Goal: Information Seeking & Learning: Learn about a topic

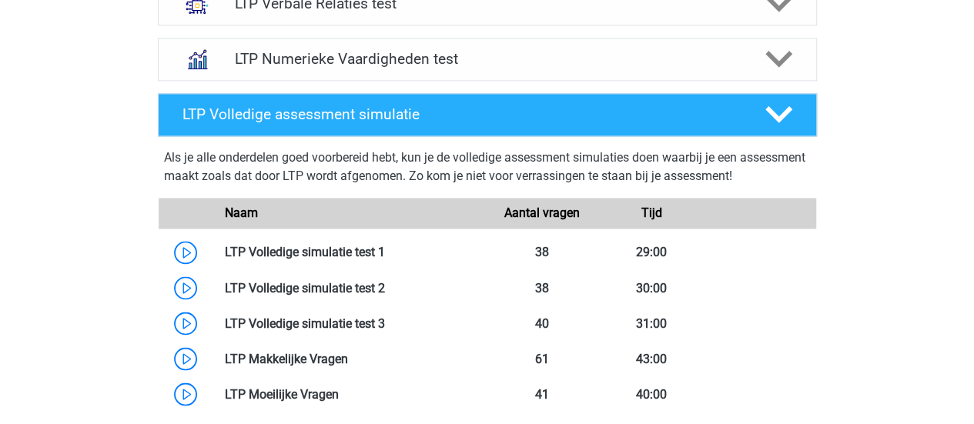
scroll to position [1242, 0]
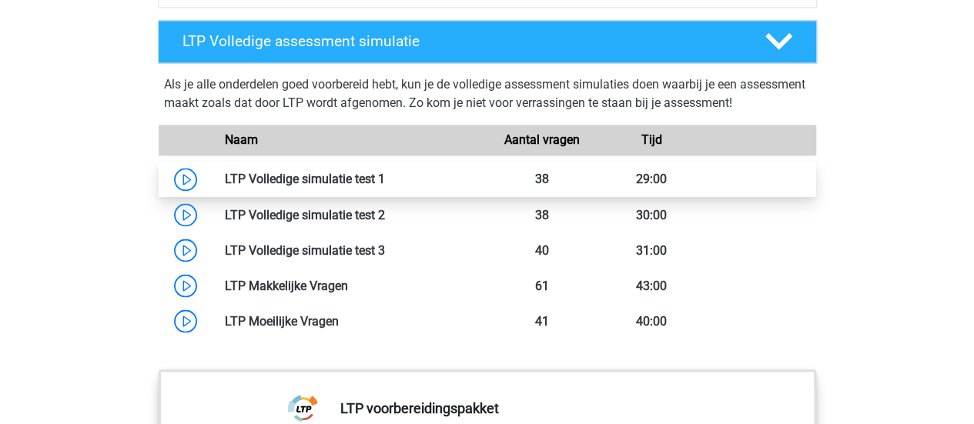
click at [385, 173] on link at bounding box center [385, 179] width 0 height 15
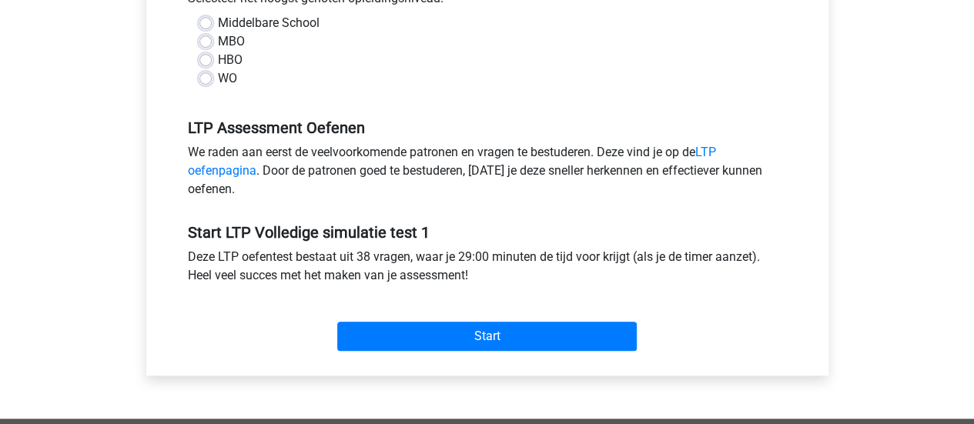
scroll to position [381, 0]
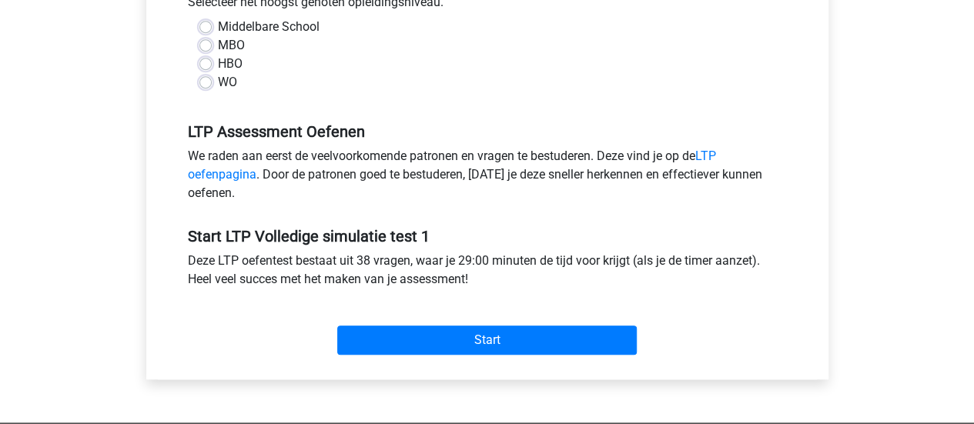
click at [218, 82] on label "WO" at bounding box center [227, 82] width 19 height 18
click at [206, 82] on input "WO" at bounding box center [205, 80] width 12 height 15
radio input "true"
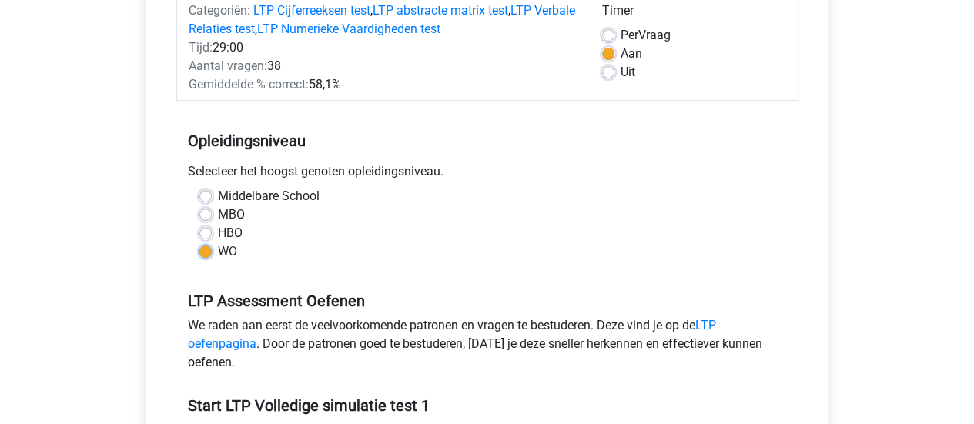
scroll to position [492, 0]
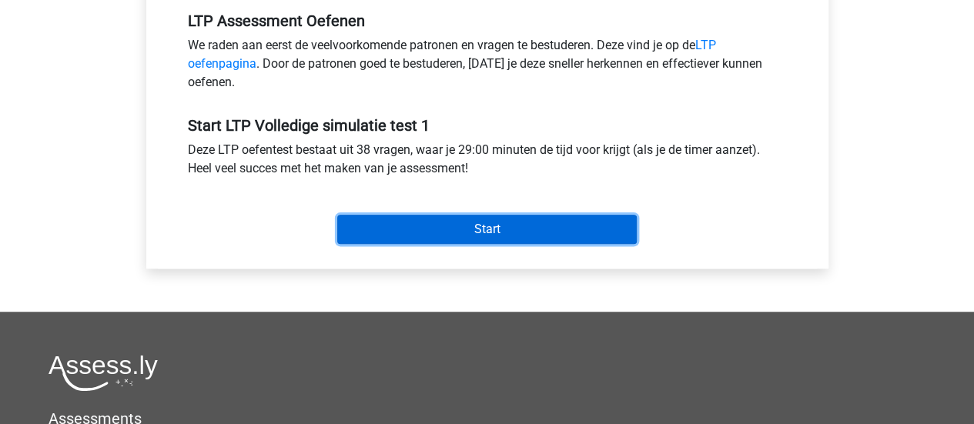
click at [506, 232] on input "Start" at bounding box center [486, 229] width 299 height 29
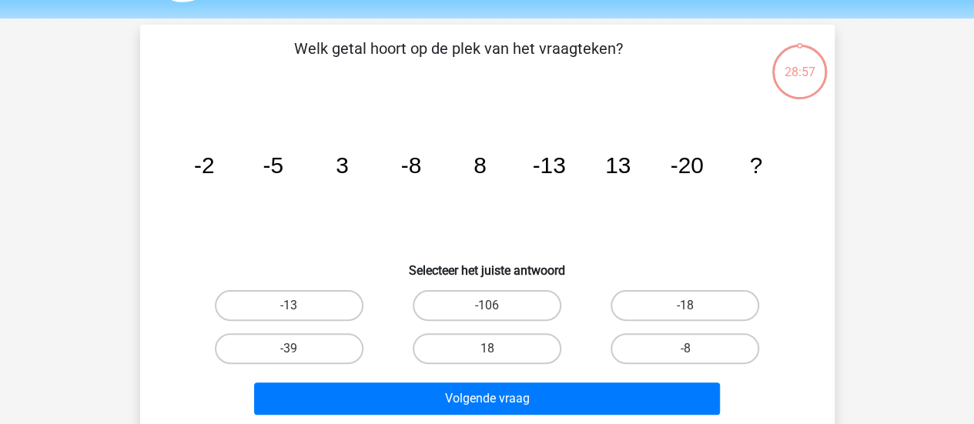
scroll to position [56, 0]
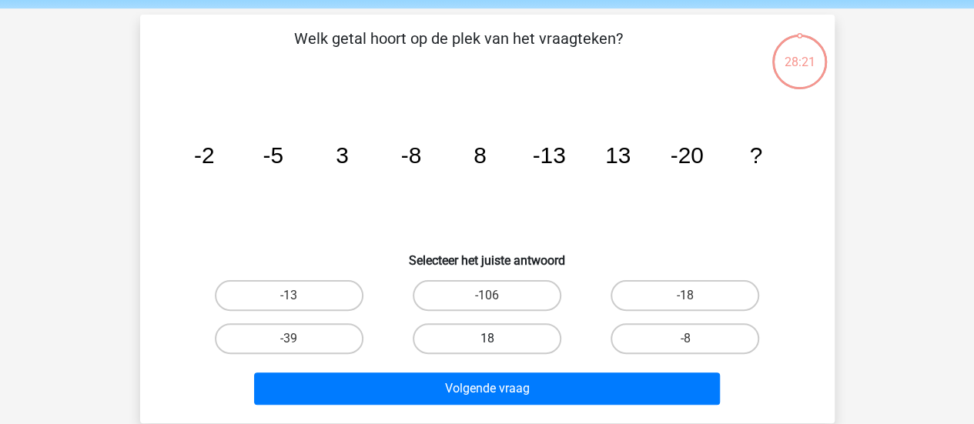
click at [489, 333] on label "18" at bounding box center [487, 338] width 149 height 31
click at [489, 339] on input "18" at bounding box center [491, 344] width 10 height 10
radio input "true"
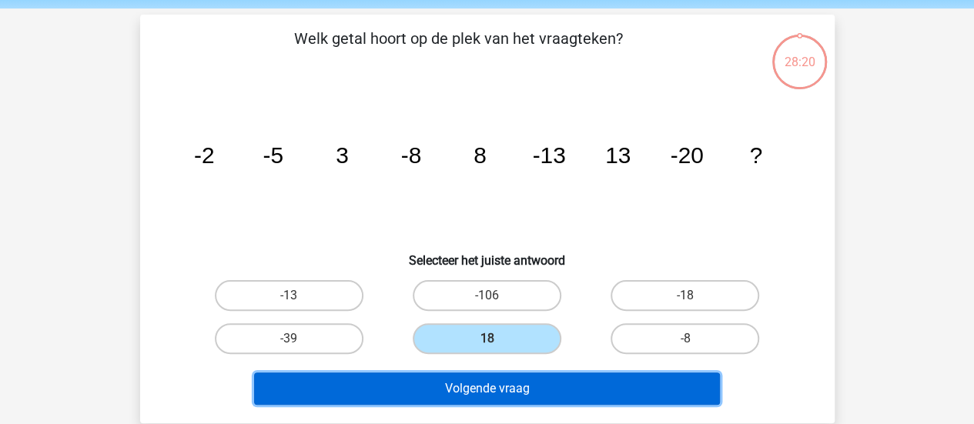
click at [534, 384] on button "Volgende vraag" at bounding box center [487, 389] width 466 height 32
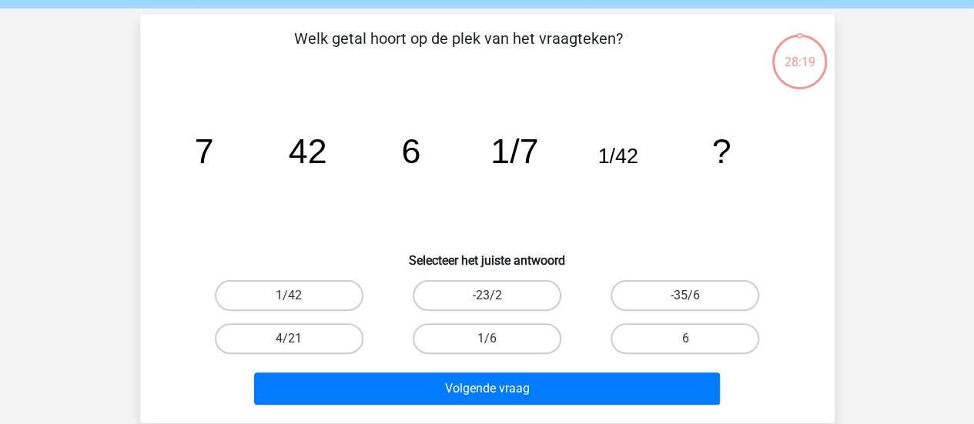
scroll to position [71, 0]
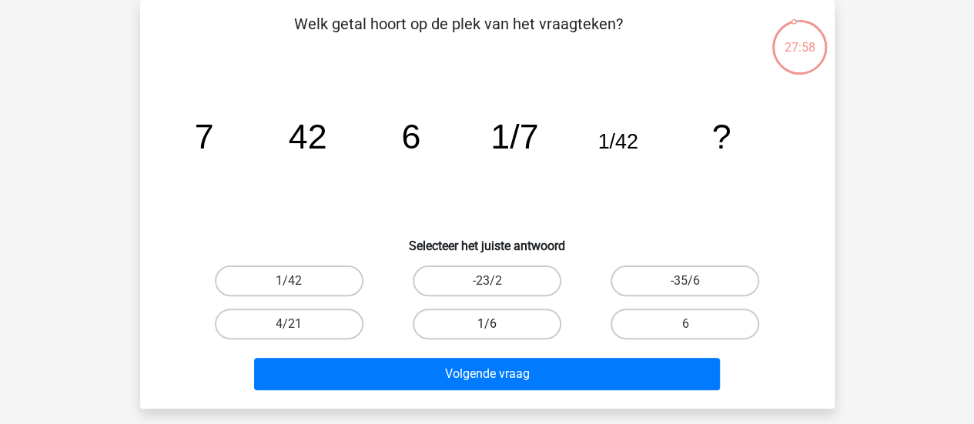
click at [509, 319] on label "1/6" at bounding box center [487, 324] width 149 height 31
click at [496, 324] on input "1/6" at bounding box center [491, 329] width 10 height 10
radio input "true"
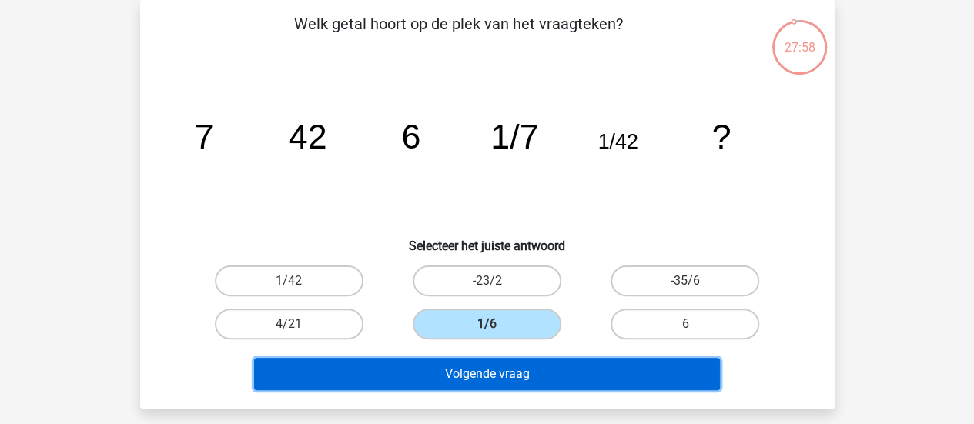
click at [522, 369] on button "Volgende vraag" at bounding box center [487, 374] width 466 height 32
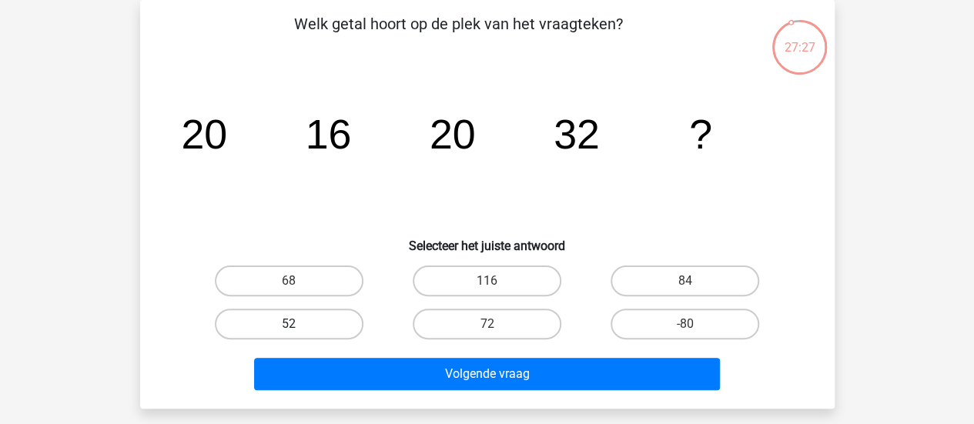
click at [322, 325] on label "52" at bounding box center [289, 324] width 149 height 31
click at [299, 325] on input "52" at bounding box center [294, 329] width 10 height 10
radio input "true"
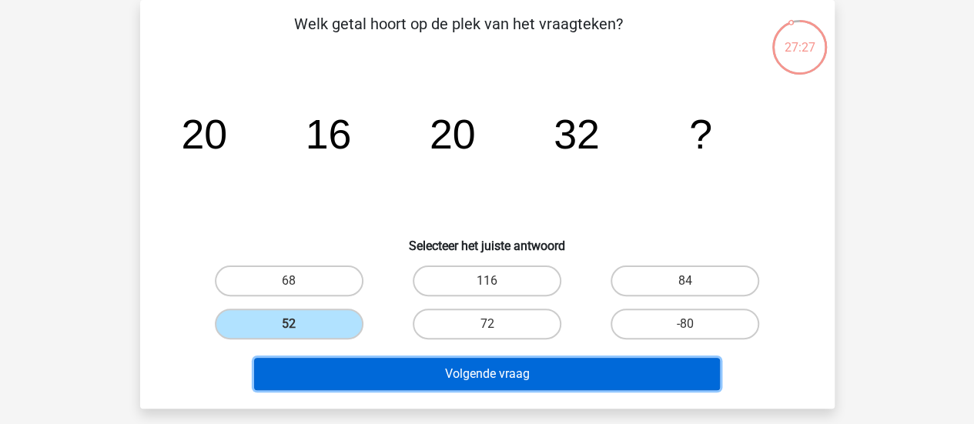
click at [479, 373] on button "Volgende vraag" at bounding box center [487, 374] width 466 height 32
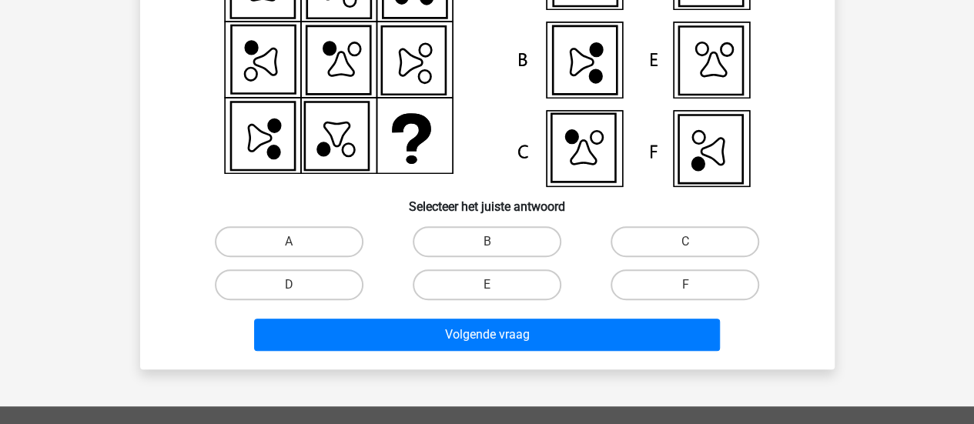
scroll to position [209, 0]
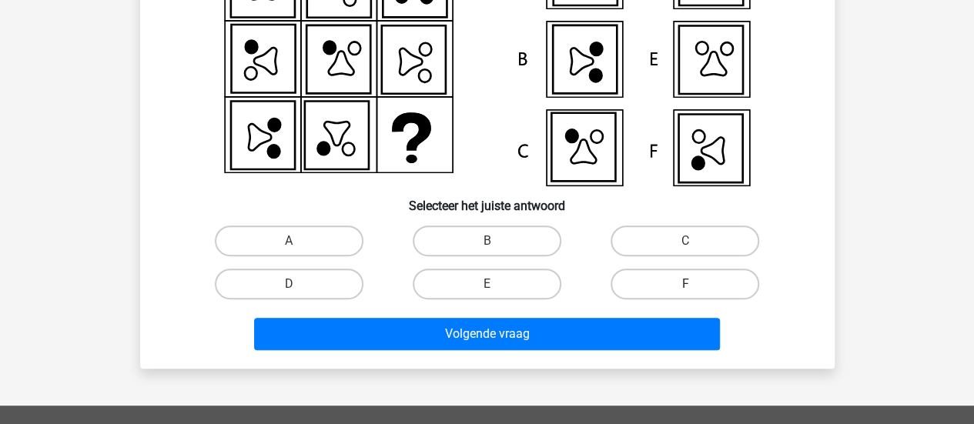
click at [689, 280] on label "F" at bounding box center [684, 284] width 149 height 31
click at [689, 284] on input "F" at bounding box center [690, 289] width 10 height 10
radio input "true"
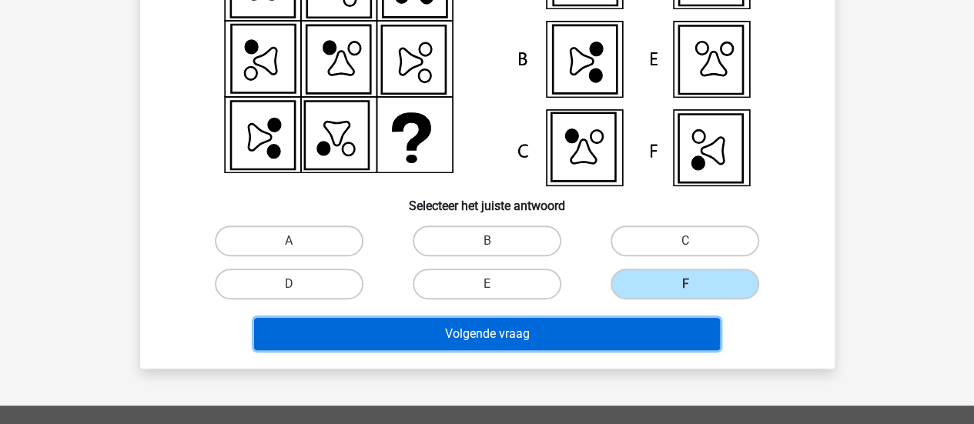
click at [579, 328] on button "Volgende vraag" at bounding box center [487, 334] width 466 height 32
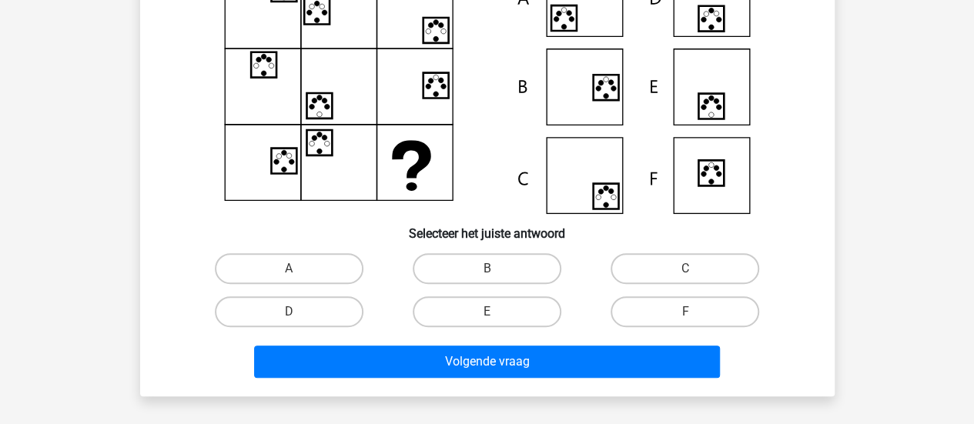
scroll to position [212, 0]
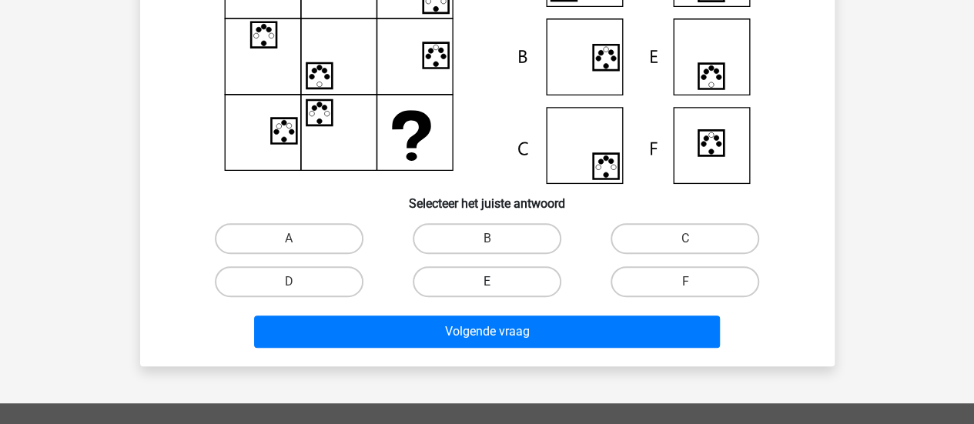
click at [505, 272] on label "E" at bounding box center [487, 281] width 149 height 31
click at [496, 282] on input "E" at bounding box center [491, 287] width 10 height 10
radio input "true"
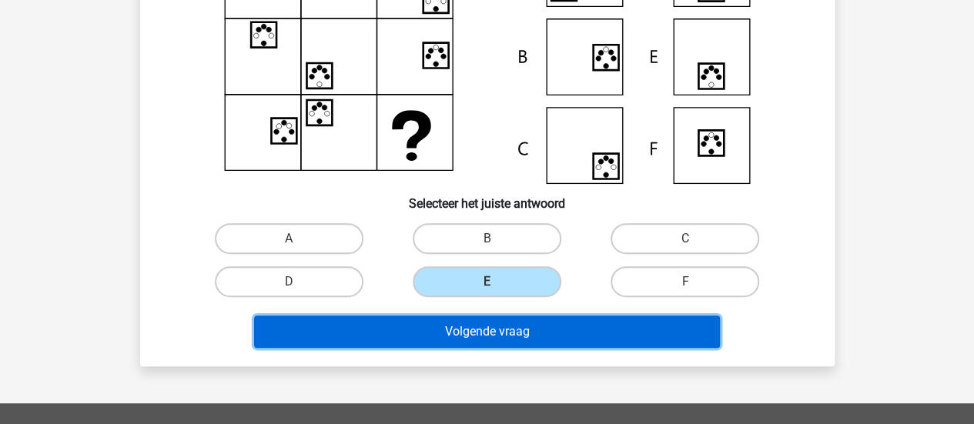
click at [528, 338] on button "Volgende vraag" at bounding box center [487, 332] width 466 height 32
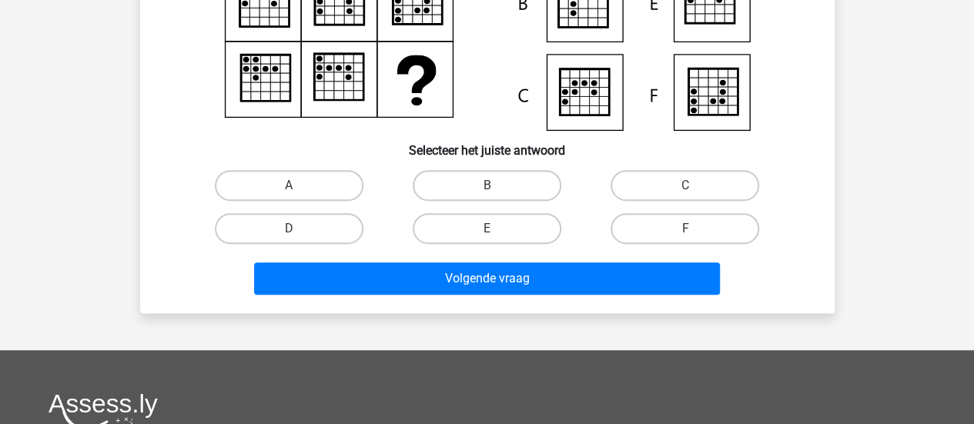
scroll to position [266, 0]
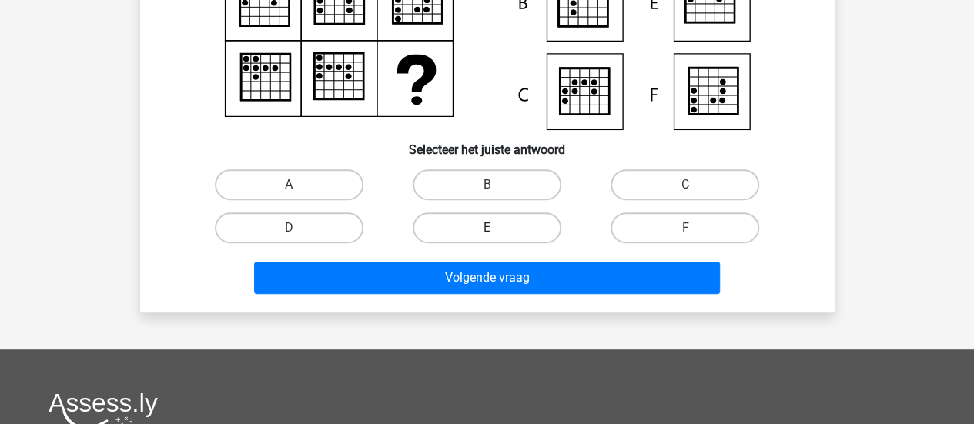
click at [495, 226] on label "E" at bounding box center [487, 227] width 149 height 31
click at [495, 228] on input "E" at bounding box center [491, 233] width 10 height 10
radio input "true"
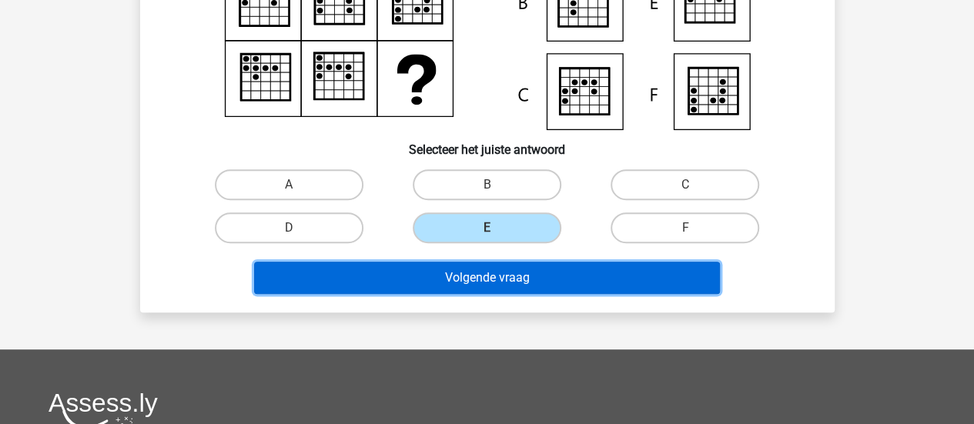
click at [500, 279] on button "Volgende vraag" at bounding box center [487, 278] width 466 height 32
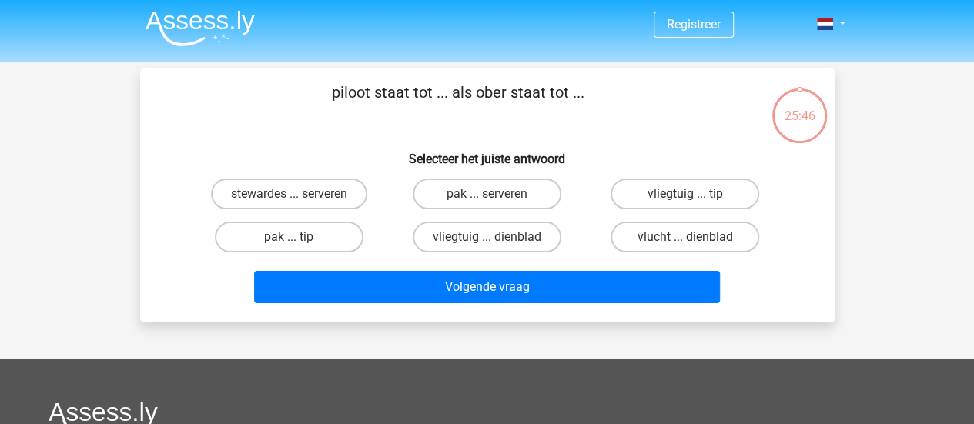
scroll to position [3, 0]
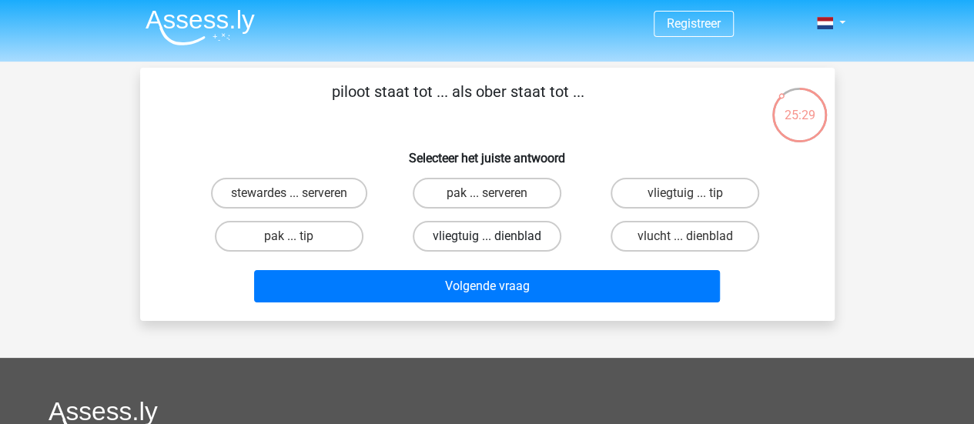
click at [500, 235] on label "vliegtuig ... dienblad" at bounding box center [487, 236] width 149 height 31
click at [496, 236] on input "vliegtuig ... dienblad" at bounding box center [491, 241] width 10 height 10
radio input "true"
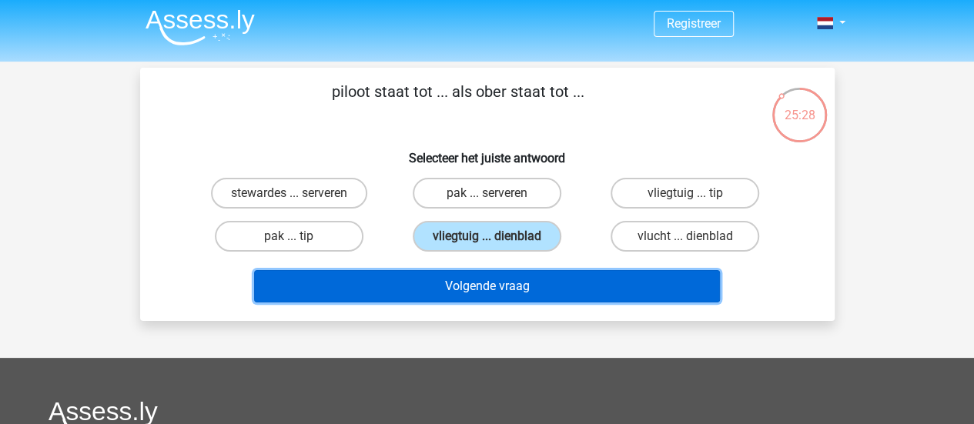
click at [501, 279] on button "Volgende vraag" at bounding box center [487, 286] width 466 height 32
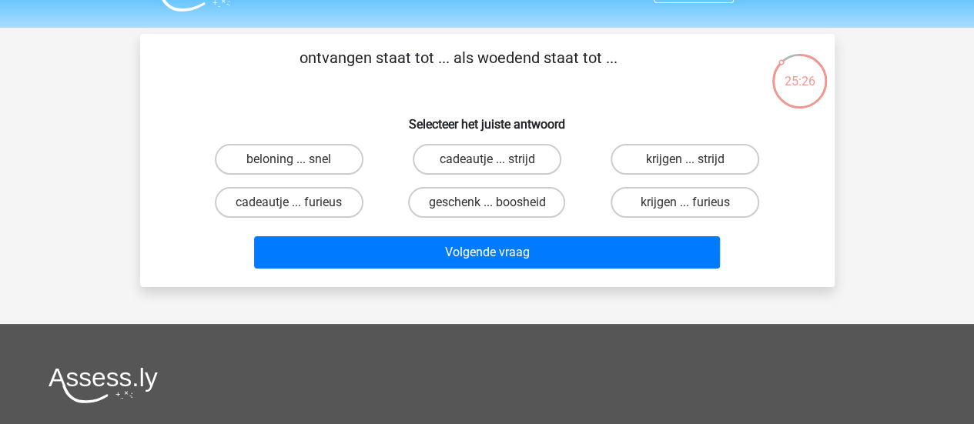
scroll to position [36, 0]
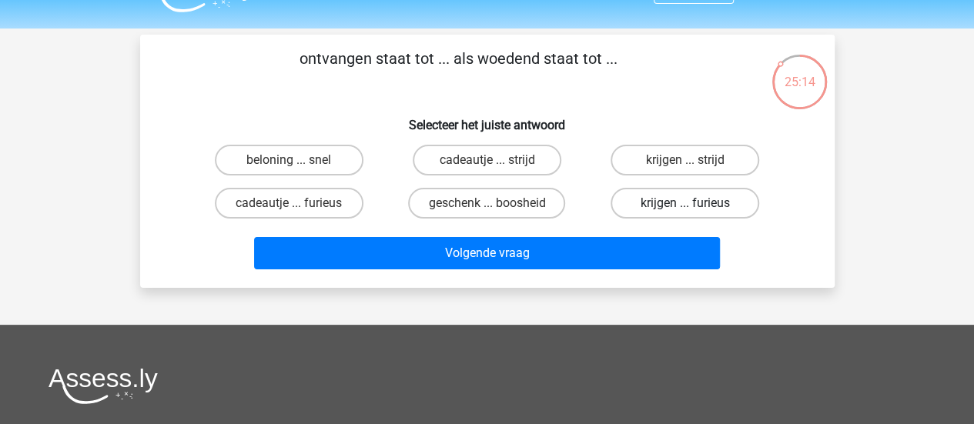
click at [687, 199] on label "krijgen ... furieus" at bounding box center [684, 203] width 149 height 31
click at [687, 203] on input "krijgen ... furieus" at bounding box center [690, 208] width 10 height 10
radio input "true"
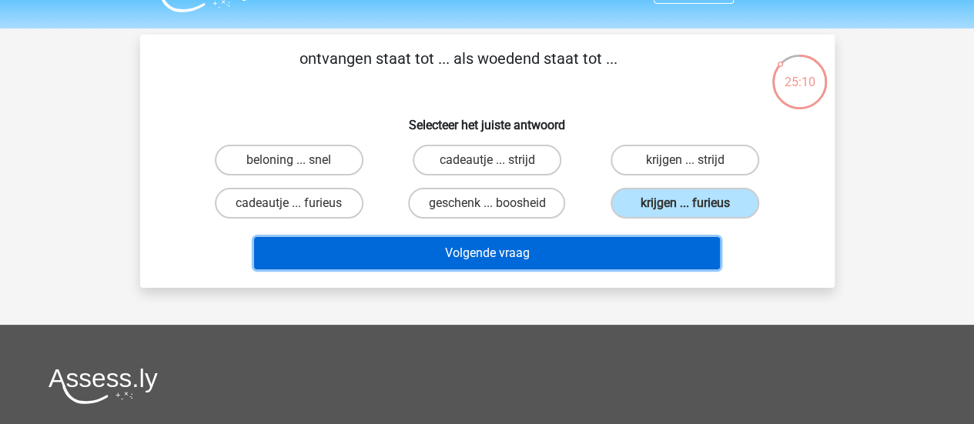
click at [483, 256] on button "Volgende vraag" at bounding box center [487, 253] width 466 height 32
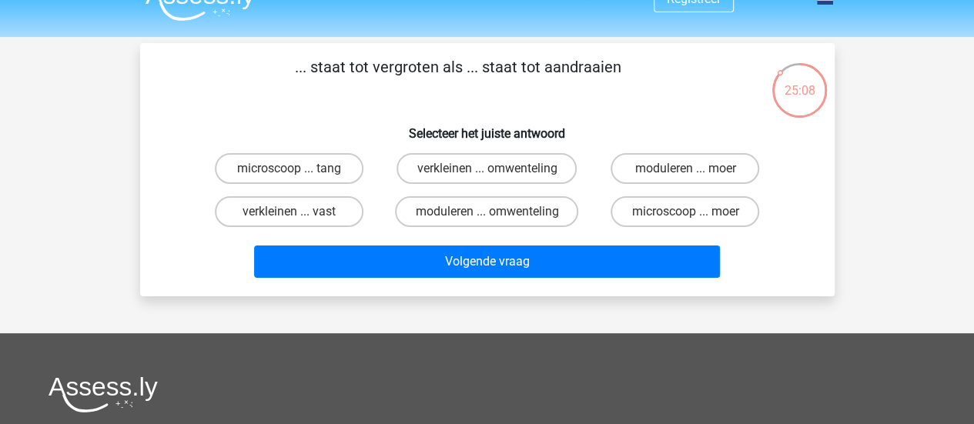
scroll to position [27, 0]
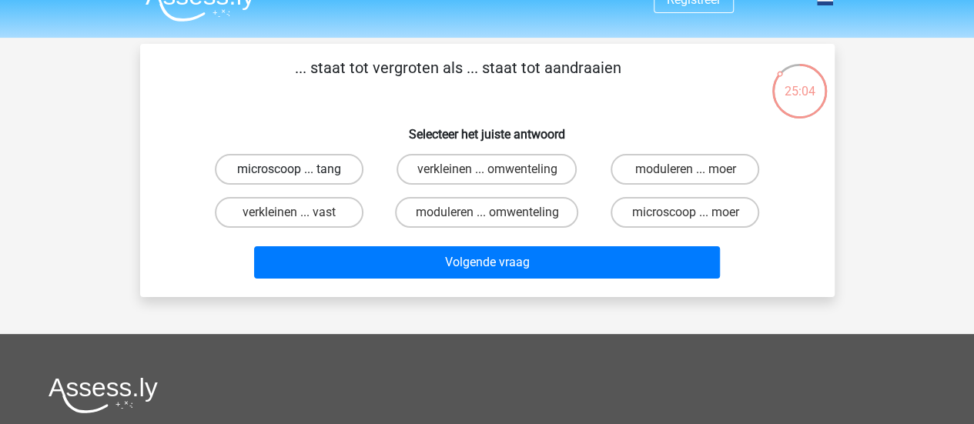
click at [301, 172] on label "microscoop ... tang" at bounding box center [289, 169] width 149 height 31
click at [299, 172] on input "microscoop ... tang" at bounding box center [294, 174] width 10 height 10
radio input "true"
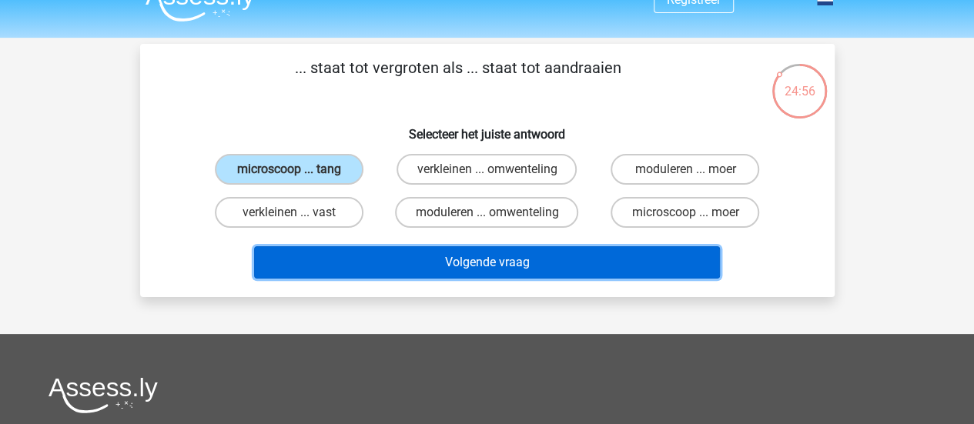
click at [596, 265] on button "Volgende vraag" at bounding box center [487, 262] width 466 height 32
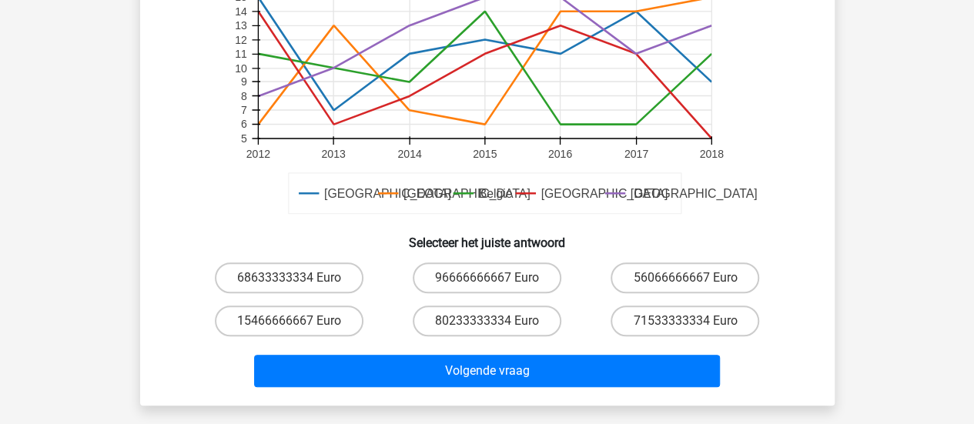
scroll to position [436, 0]
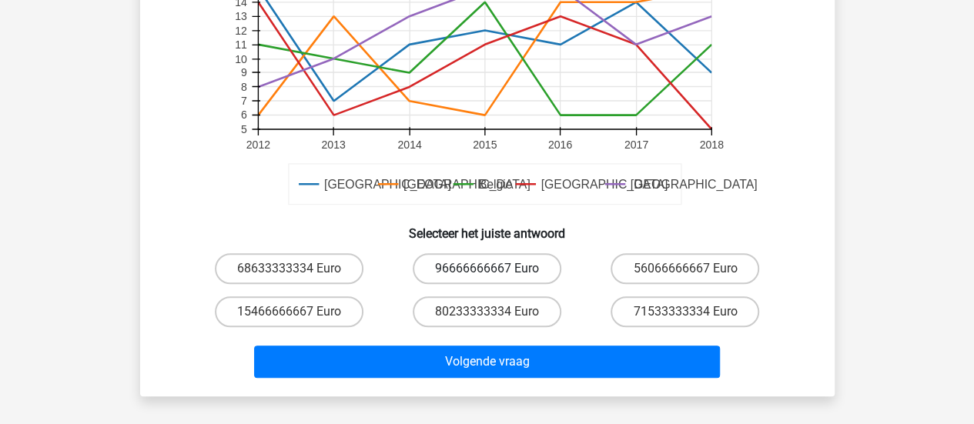
click at [513, 267] on label "96666666667 Euro" at bounding box center [487, 268] width 149 height 31
click at [496, 269] on input "96666666667 Euro" at bounding box center [491, 274] width 10 height 10
radio input "true"
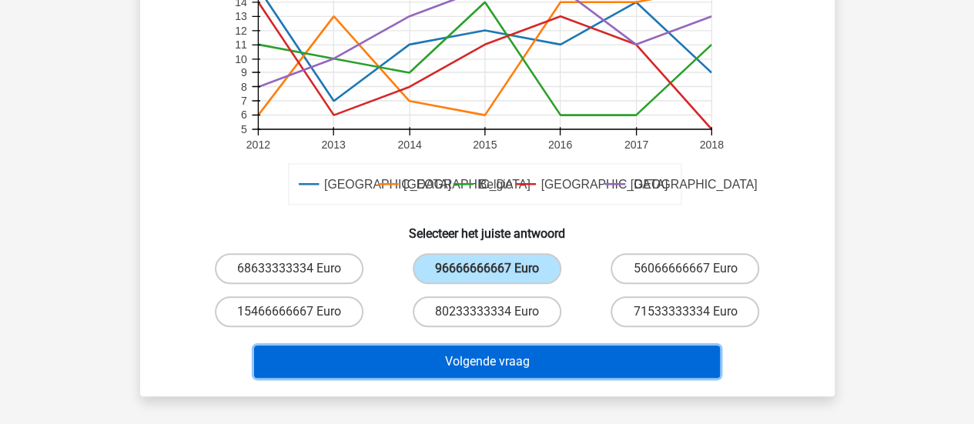
click at [536, 367] on button "Volgende vraag" at bounding box center [487, 362] width 466 height 32
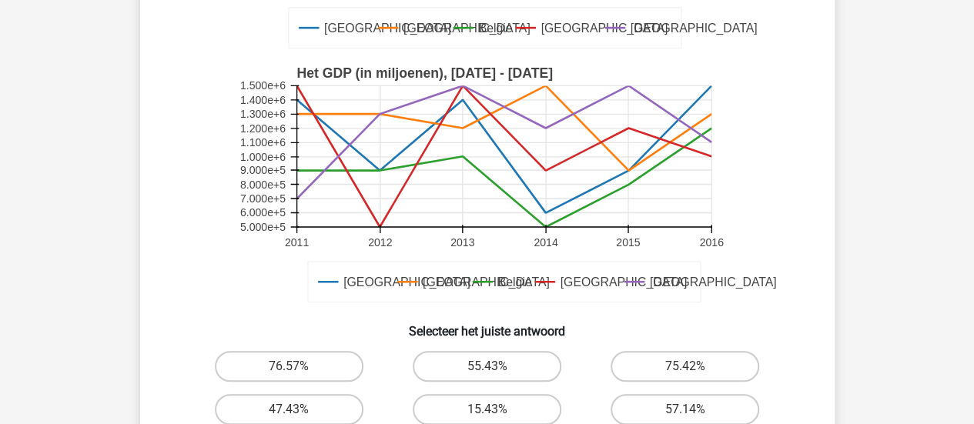
scroll to position [329, 0]
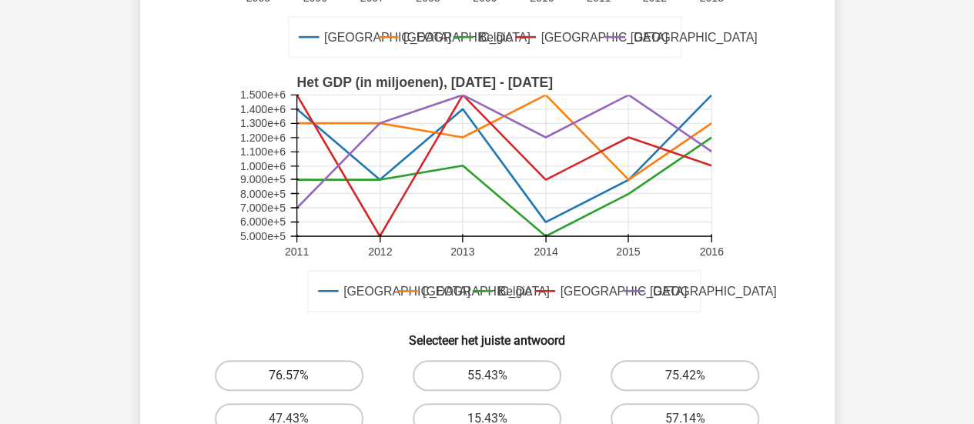
click at [308, 383] on label "76.57%" at bounding box center [289, 375] width 149 height 31
click at [299, 383] on input "76.57%" at bounding box center [294, 381] width 10 height 10
radio input "true"
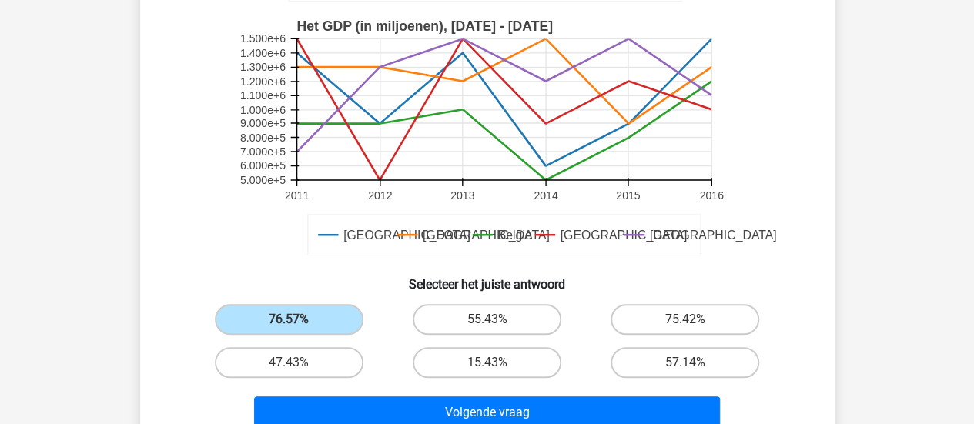
scroll to position [389, 0]
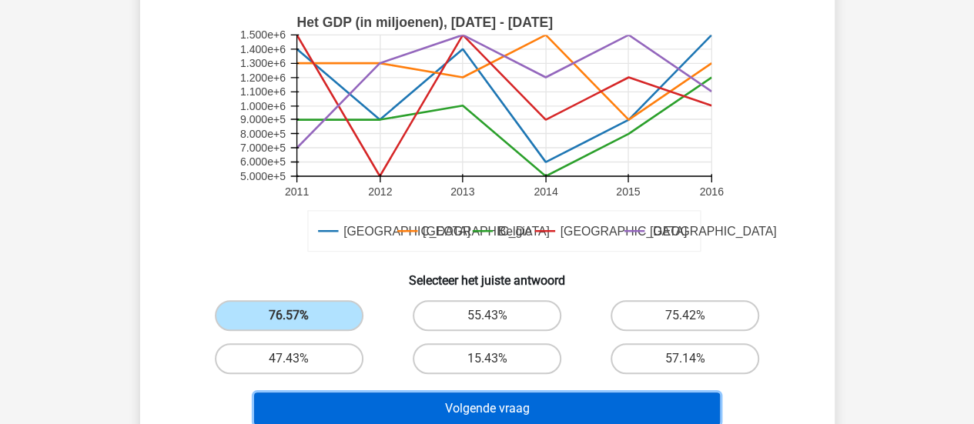
click at [523, 412] on button "Volgende vraag" at bounding box center [487, 409] width 466 height 32
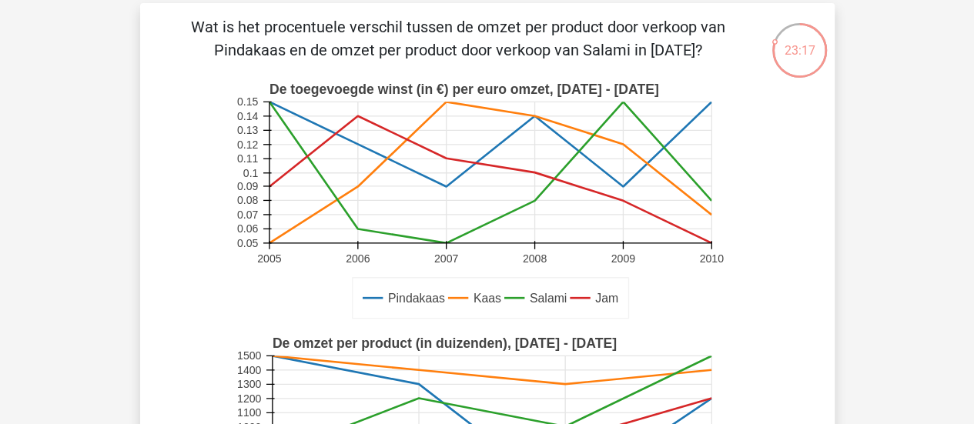
scroll to position [94, 0]
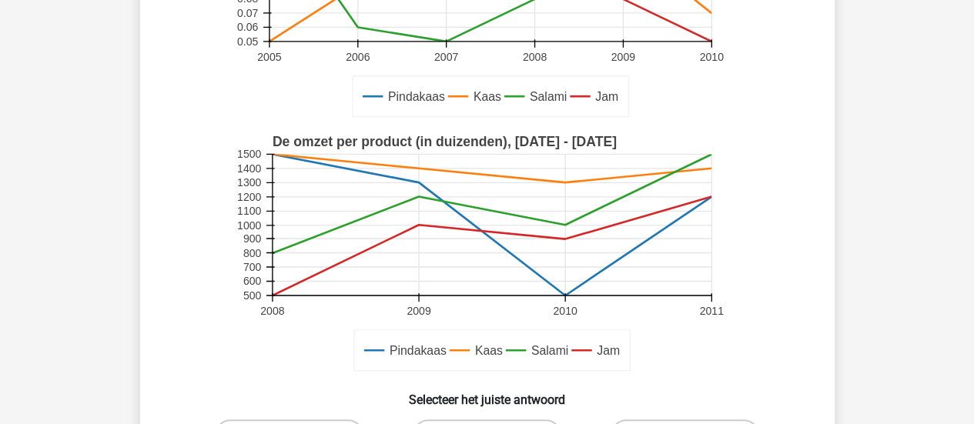
click at [727, 302] on rect at bounding box center [487, 254] width 508 height 254
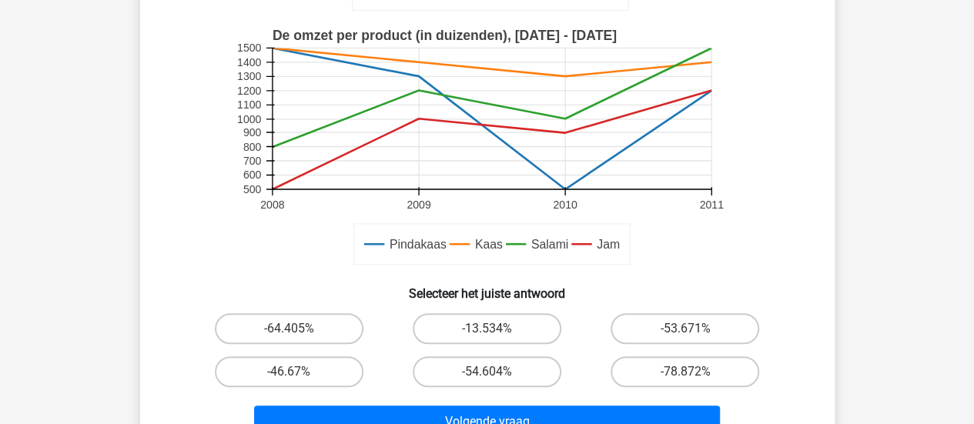
scroll to position [375, 0]
click at [685, 332] on input "-53.671%" at bounding box center [690, 334] width 10 height 10
radio input "true"
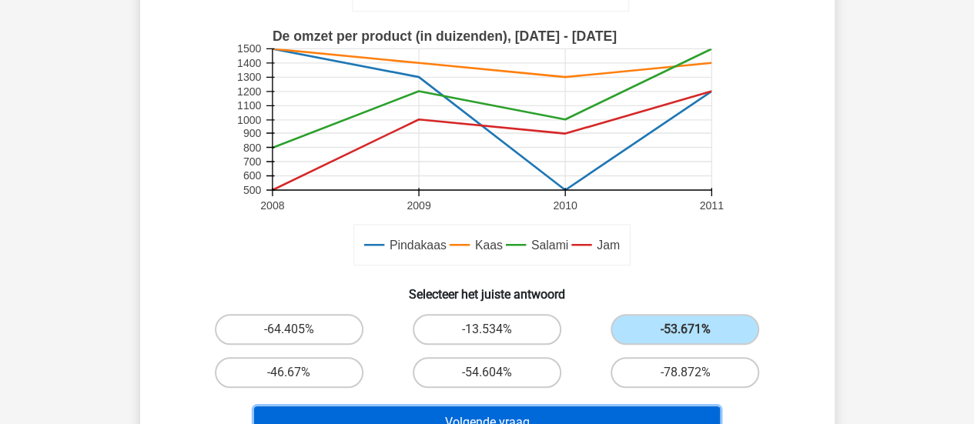
click at [596, 411] on button "Volgende vraag" at bounding box center [487, 422] width 466 height 32
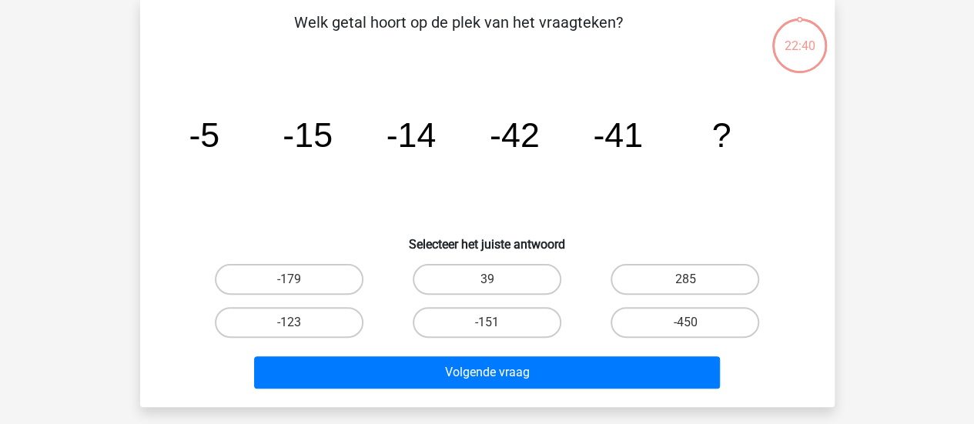
scroll to position [71, 0]
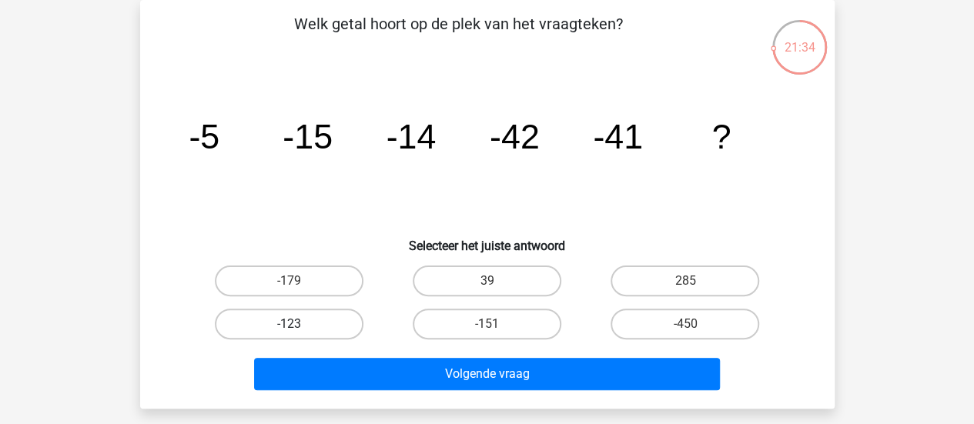
click at [316, 316] on label "-123" at bounding box center [289, 324] width 149 height 31
click at [299, 324] on input "-123" at bounding box center [294, 329] width 10 height 10
radio input "true"
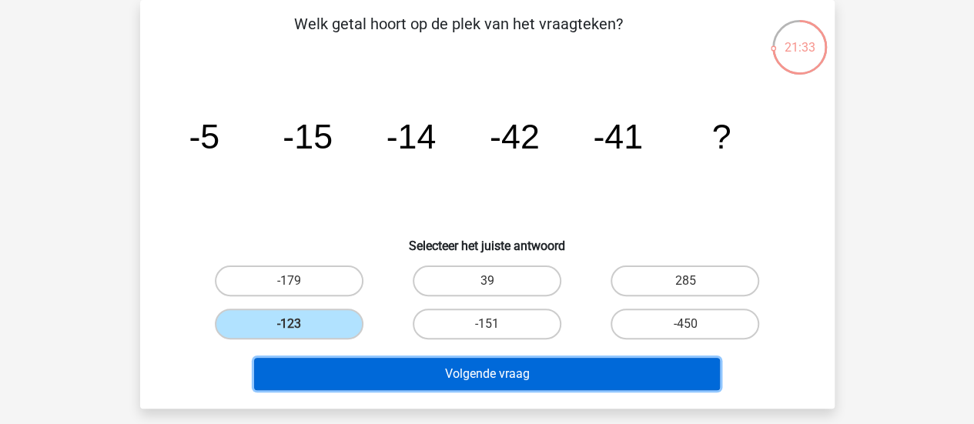
click at [577, 379] on button "Volgende vraag" at bounding box center [487, 374] width 466 height 32
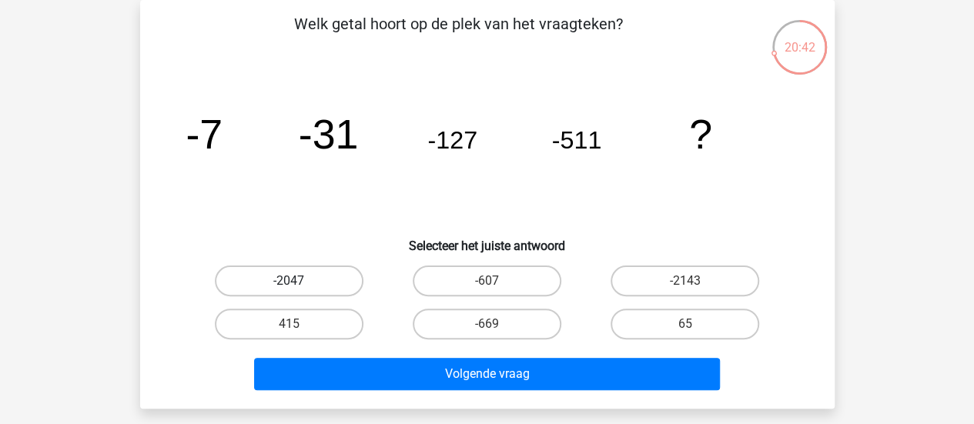
click at [296, 279] on label "-2047" at bounding box center [289, 281] width 149 height 31
click at [296, 281] on input "-2047" at bounding box center [294, 286] width 10 height 10
radio input "true"
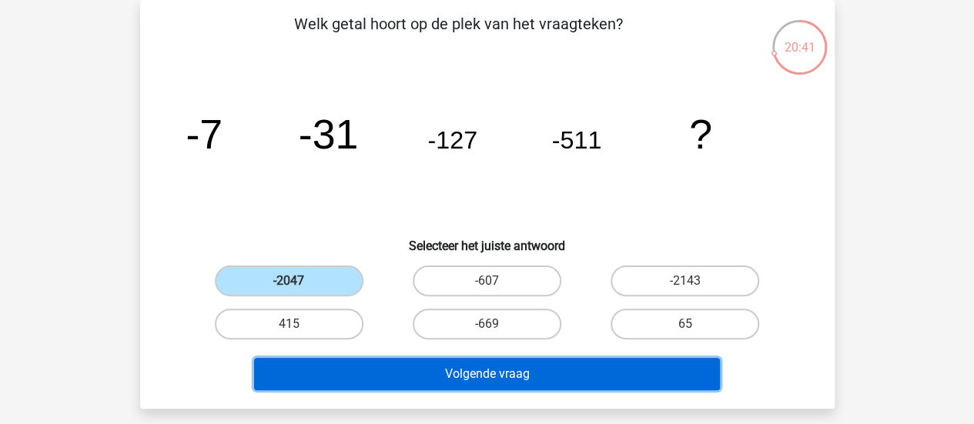
click at [498, 369] on button "Volgende vraag" at bounding box center [487, 374] width 466 height 32
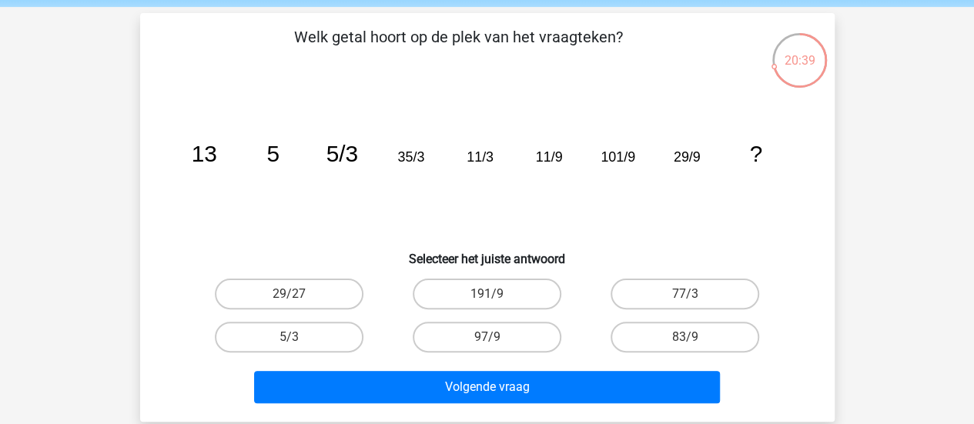
scroll to position [57, 0]
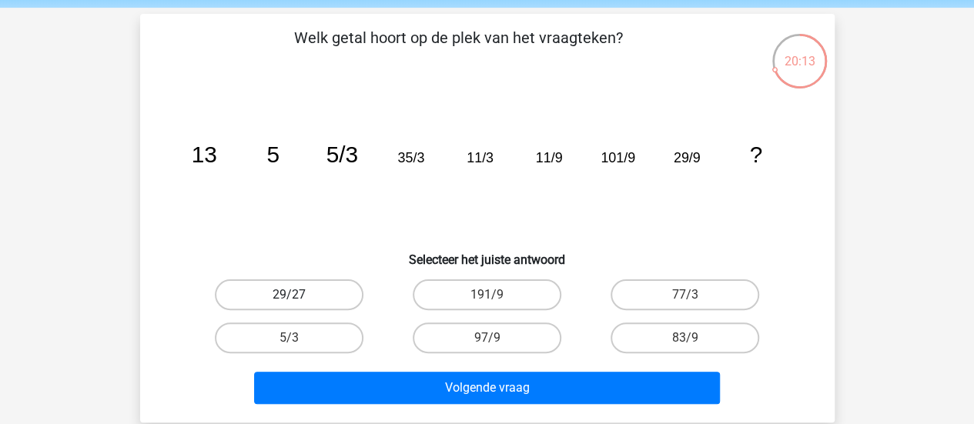
click at [332, 287] on label "29/27" at bounding box center [289, 294] width 149 height 31
click at [299, 295] on input "29/27" at bounding box center [294, 300] width 10 height 10
radio input "true"
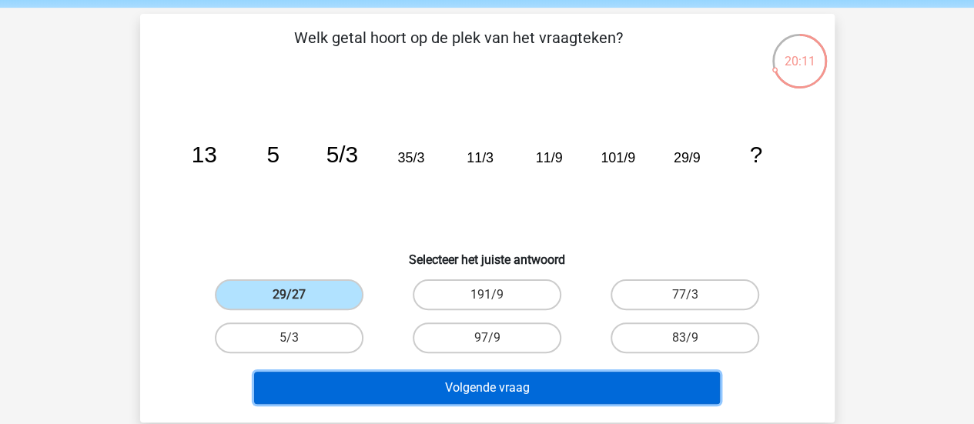
click at [563, 391] on button "Volgende vraag" at bounding box center [487, 388] width 466 height 32
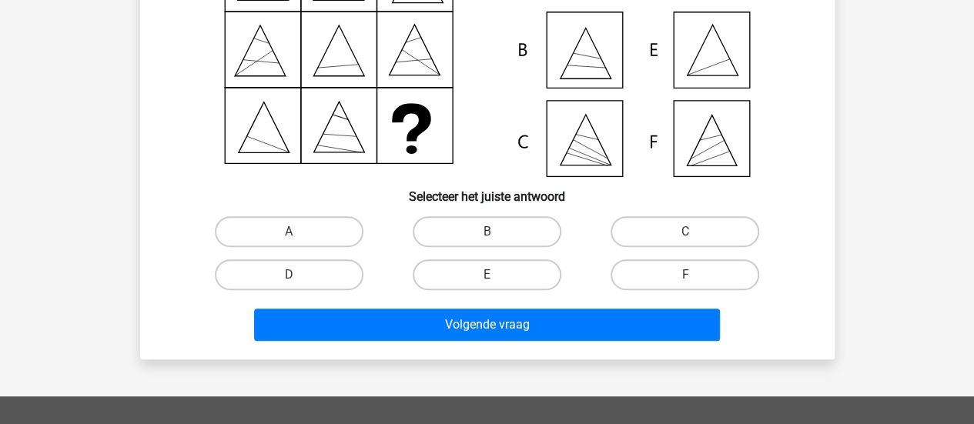
scroll to position [222, 0]
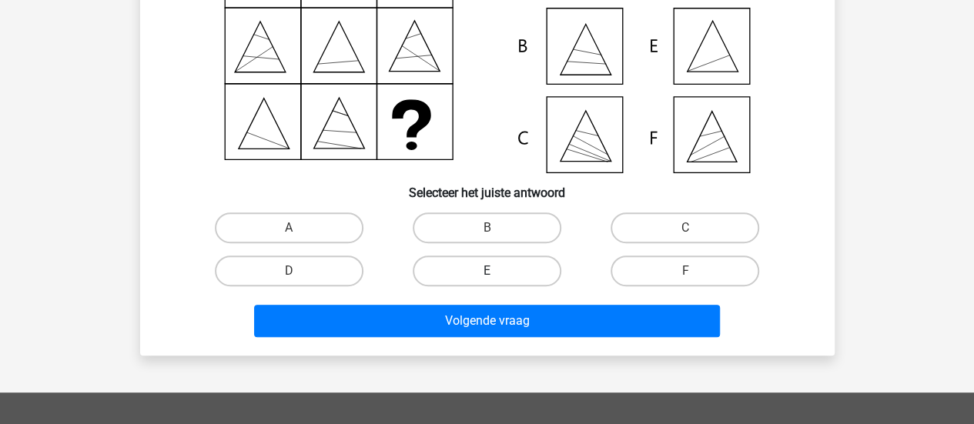
click at [520, 275] on label "E" at bounding box center [487, 271] width 149 height 31
click at [496, 275] on input "E" at bounding box center [491, 276] width 10 height 10
radio input "true"
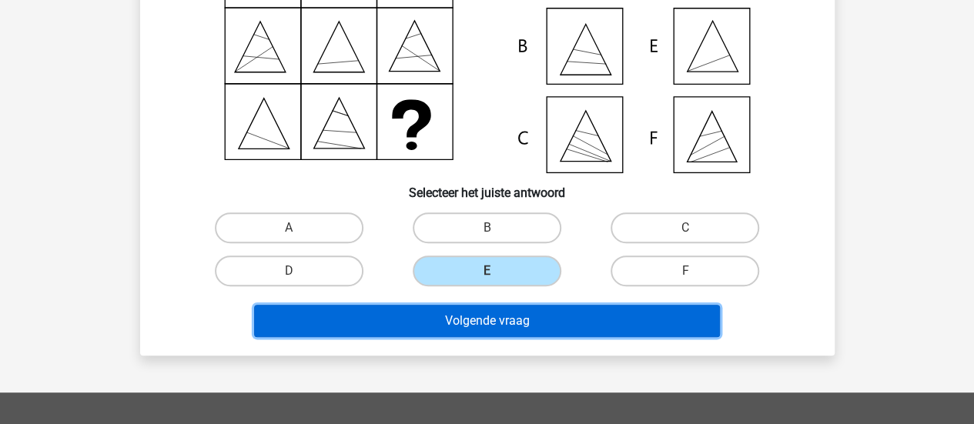
click at [536, 326] on button "Volgende vraag" at bounding box center [487, 321] width 466 height 32
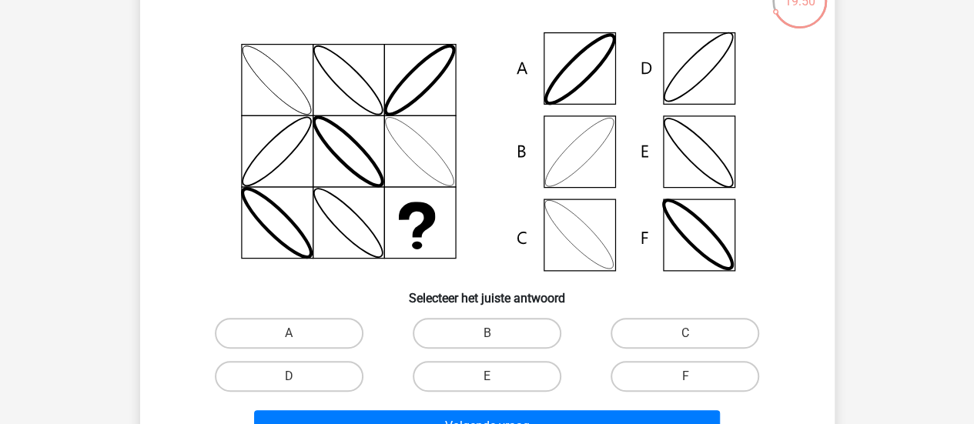
scroll to position [118, 0]
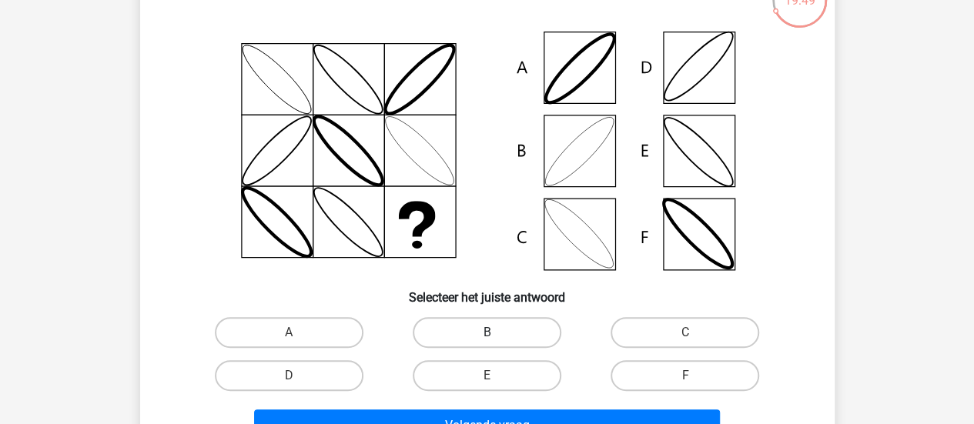
click at [486, 327] on label "B" at bounding box center [487, 332] width 149 height 31
click at [486, 332] on input "B" at bounding box center [491, 337] width 10 height 10
radio input "true"
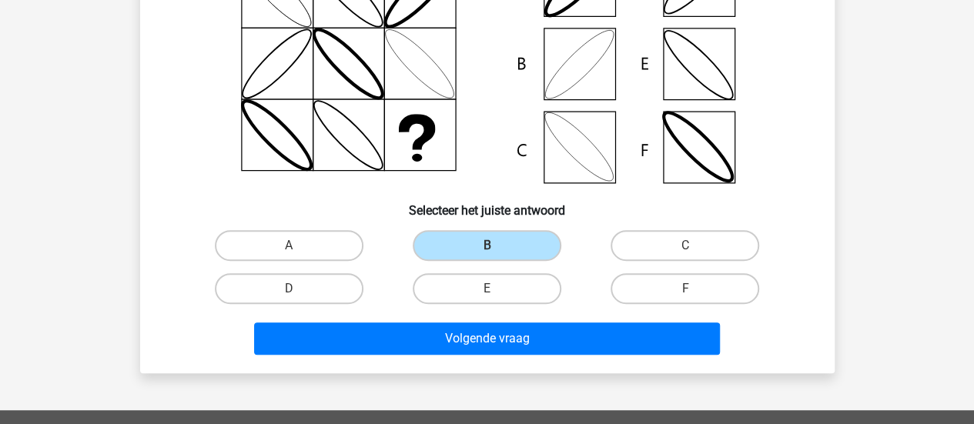
scroll to position [207, 0]
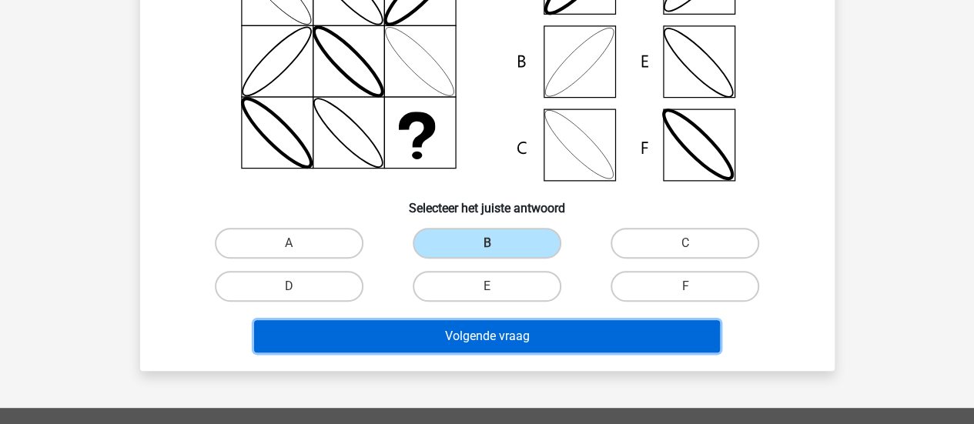
click at [563, 326] on button "Volgende vraag" at bounding box center [487, 336] width 466 height 32
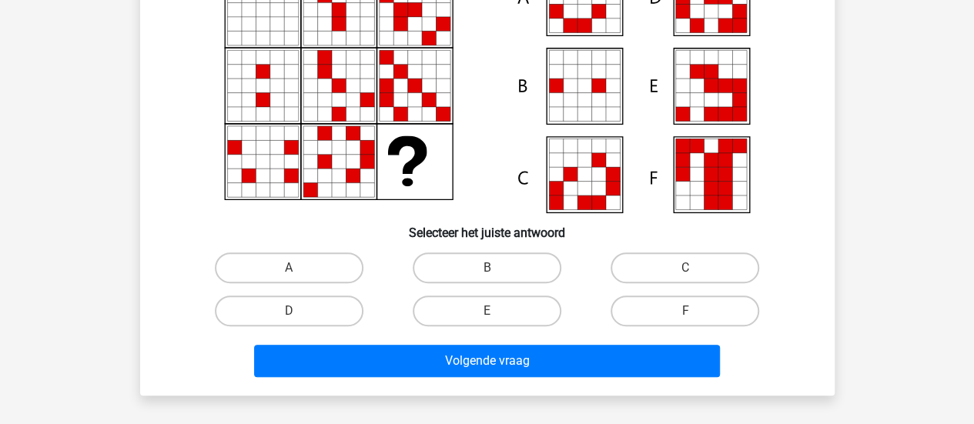
scroll to position [183, 0]
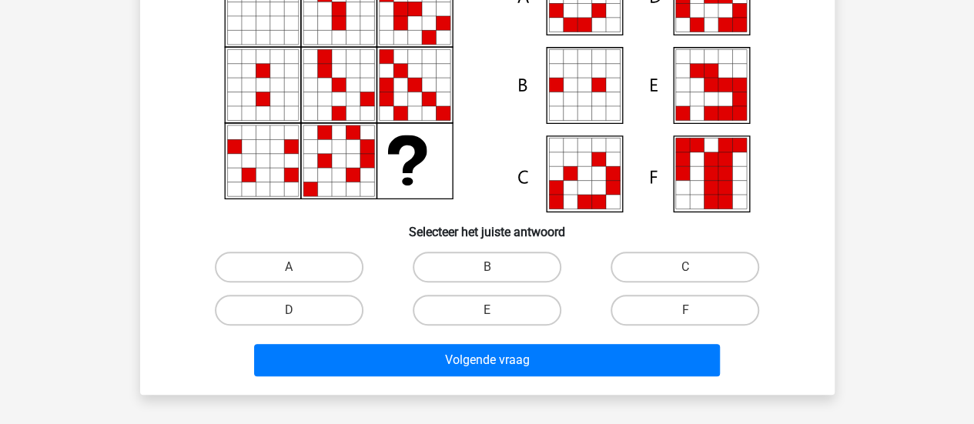
click at [489, 318] on input "E" at bounding box center [491, 315] width 10 height 10
radio input "true"
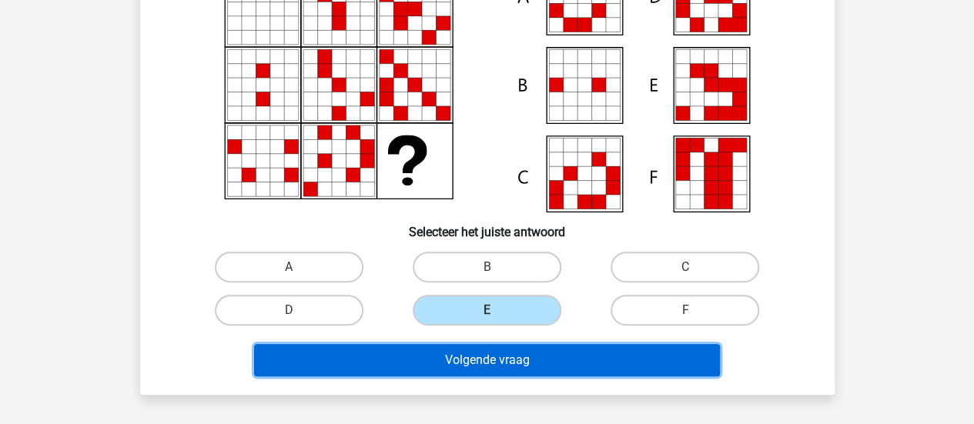
click at [520, 360] on button "Volgende vraag" at bounding box center [487, 360] width 466 height 32
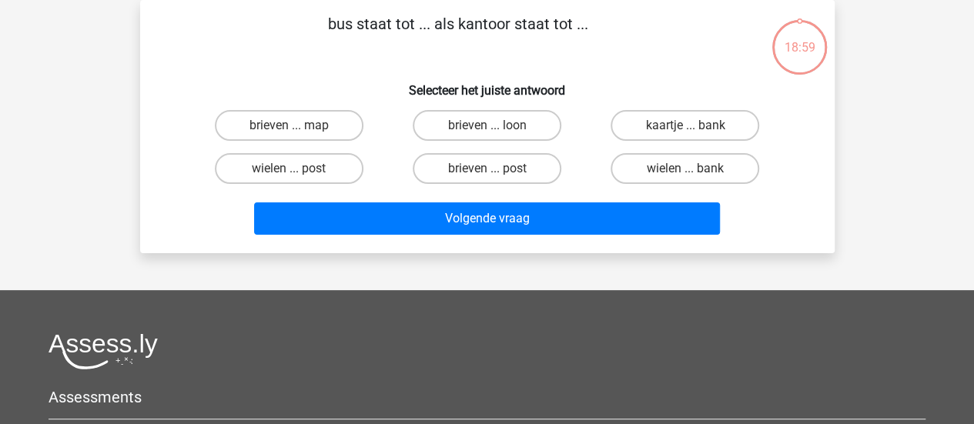
scroll to position [71, 0]
click at [535, 172] on label "brieven ... post" at bounding box center [487, 168] width 149 height 31
click at [496, 172] on input "brieven ... post" at bounding box center [491, 174] width 10 height 10
radio input "true"
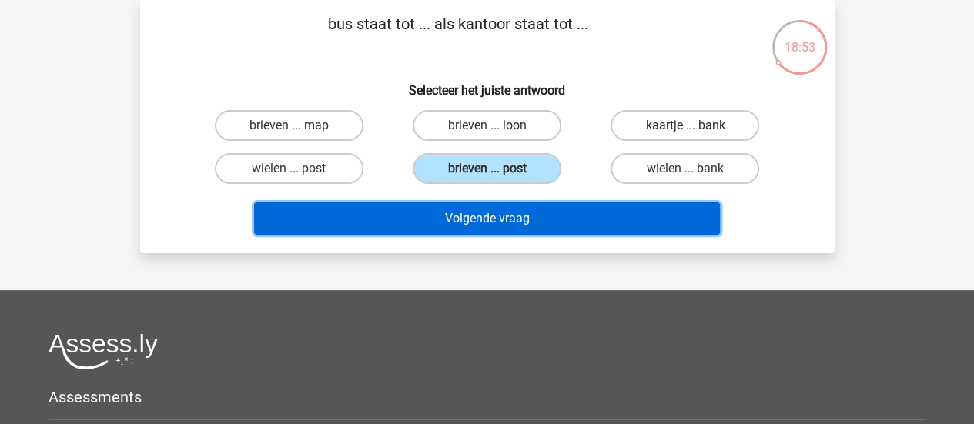
click at [532, 225] on button "Volgende vraag" at bounding box center [487, 218] width 466 height 32
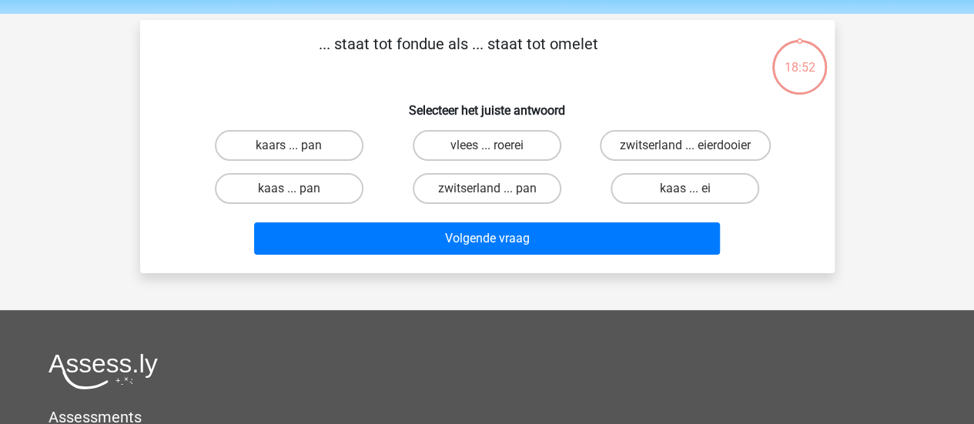
scroll to position [50, 0]
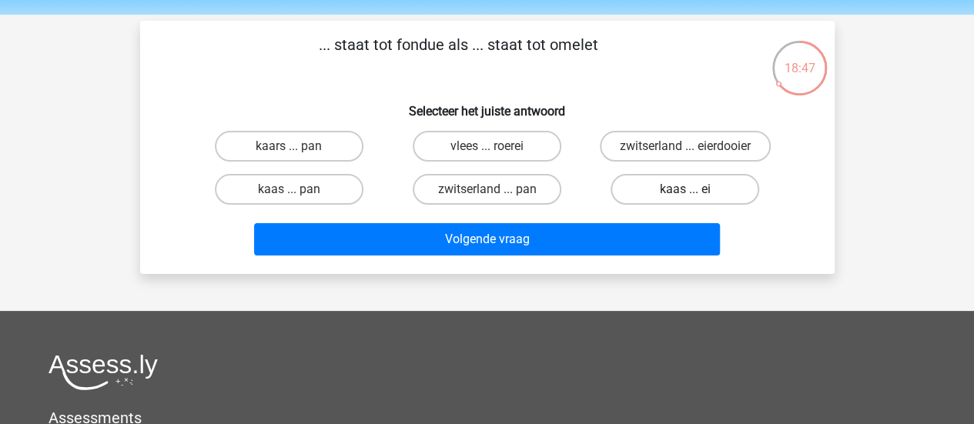
click at [671, 185] on label "kaas ... ei" at bounding box center [684, 189] width 149 height 31
click at [685, 189] on input "kaas ... ei" at bounding box center [690, 194] width 10 height 10
radio input "true"
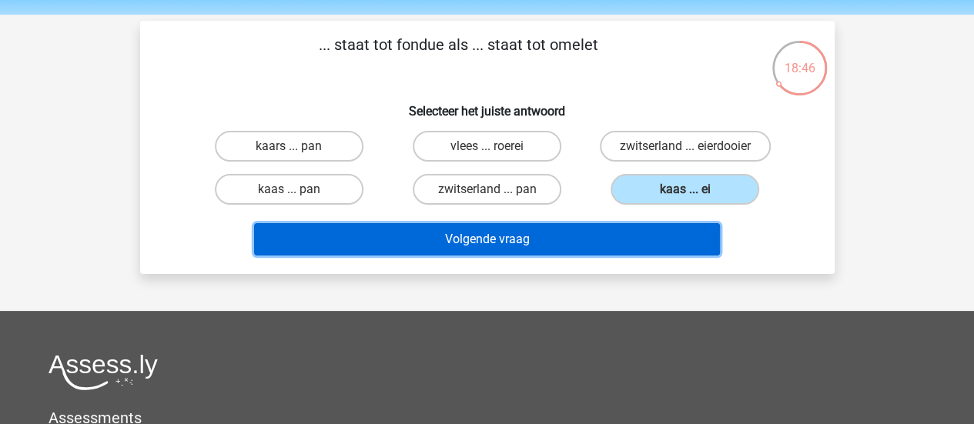
click at [502, 239] on button "Volgende vraag" at bounding box center [487, 239] width 466 height 32
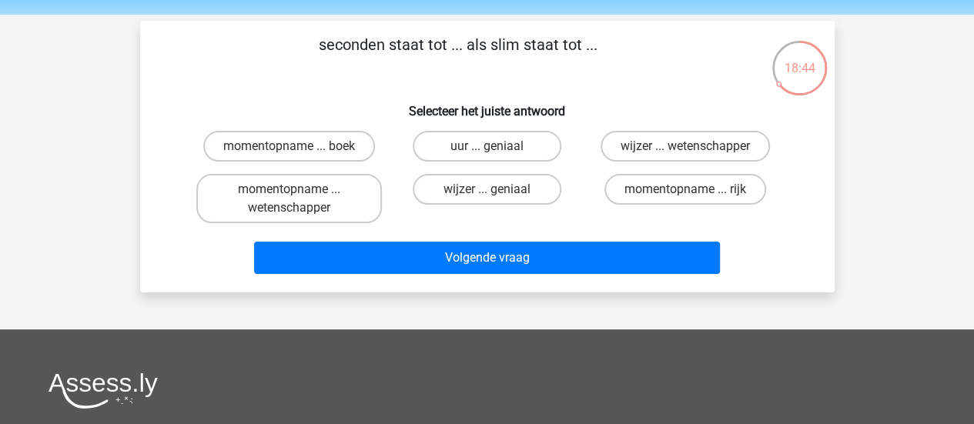
scroll to position [49, 0]
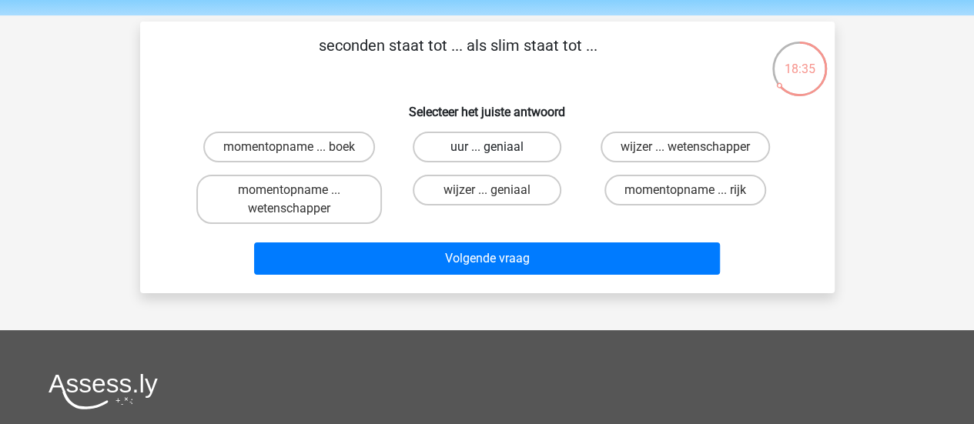
click at [520, 151] on label "uur ... geniaal" at bounding box center [487, 147] width 149 height 31
click at [496, 151] on input "uur ... geniaal" at bounding box center [491, 152] width 10 height 10
radio input "true"
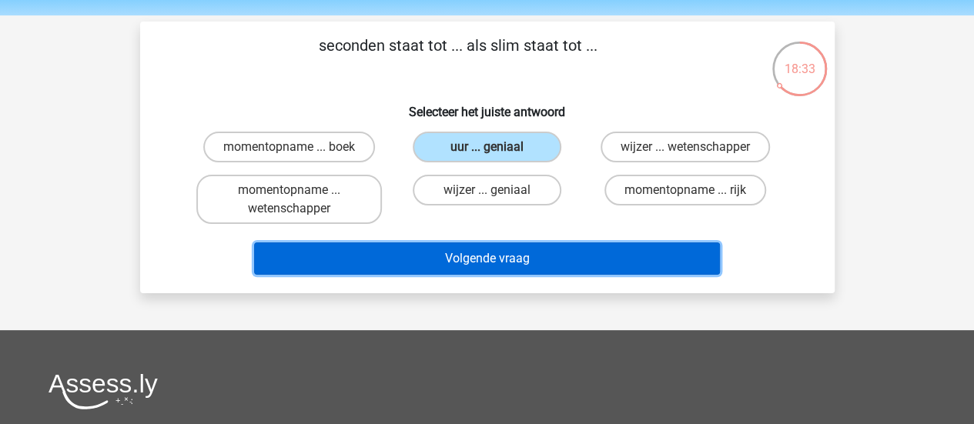
click at [566, 255] on button "Volgende vraag" at bounding box center [487, 258] width 466 height 32
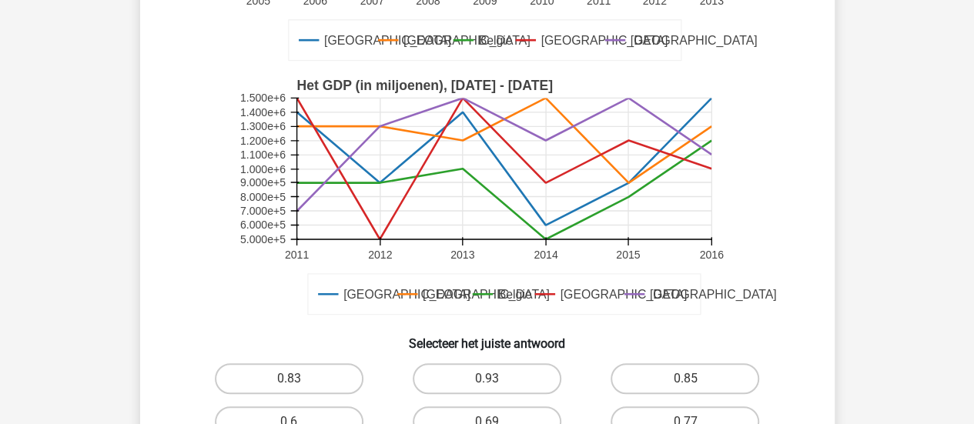
scroll to position [335, 0]
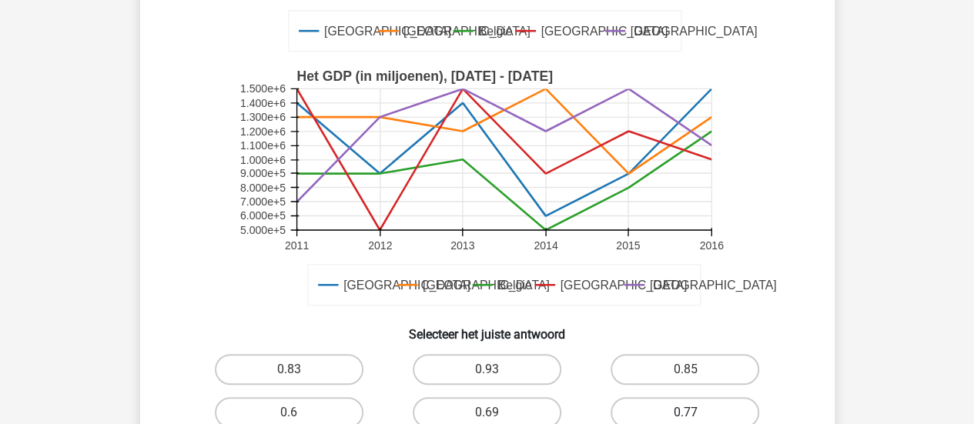
click at [663, 404] on label "0.77" at bounding box center [684, 412] width 149 height 31
click at [685, 413] on input "0.77" at bounding box center [690, 418] width 10 height 10
radio input "true"
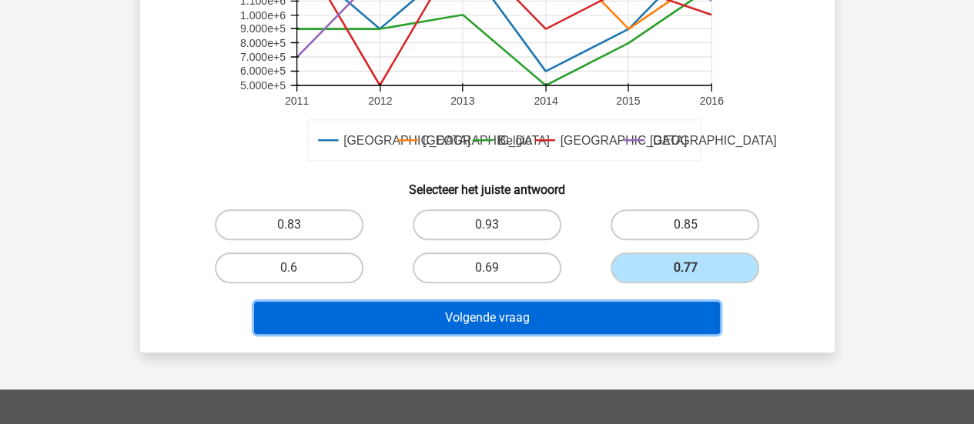
click at [557, 312] on button "Volgende vraag" at bounding box center [487, 318] width 466 height 32
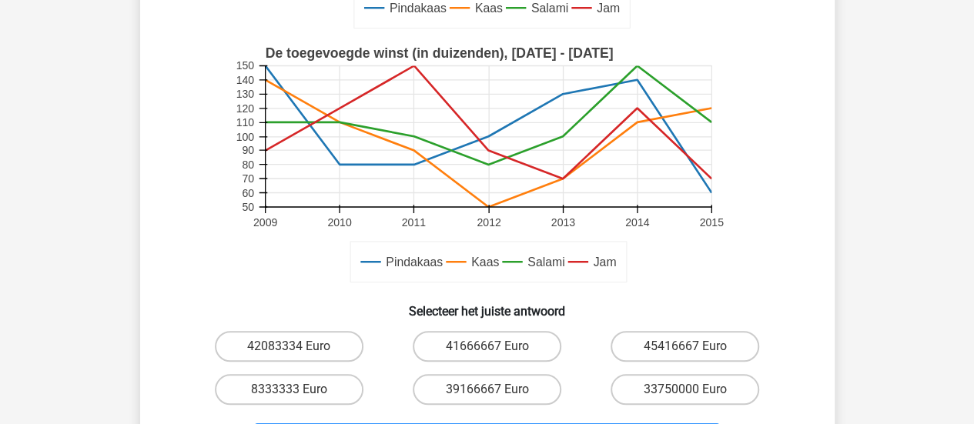
scroll to position [428, 0]
click at [511, 341] on label "41666667 Euro" at bounding box center [487, 345] width 149 height 31
click at [496, 346] on input "41666667 Euro" at bounding box center [491, 351] width 10 height 10
radio input "true"
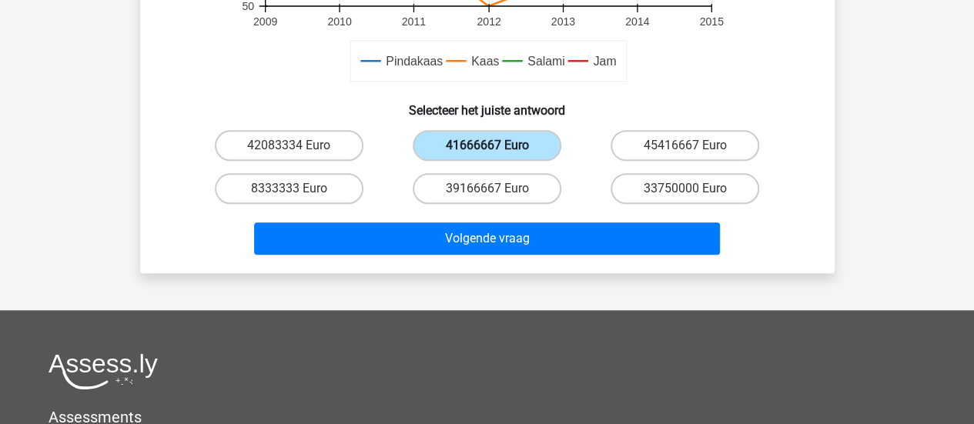
scroll to position [629, 0]
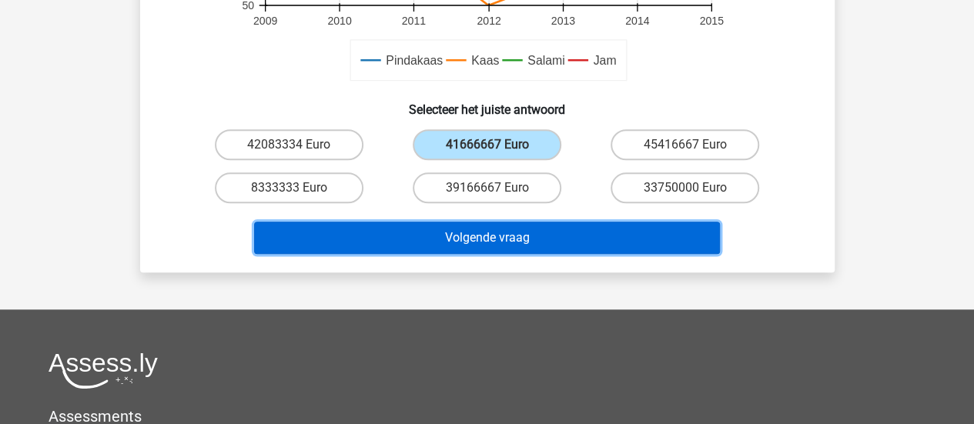
click at [474, 244] on button "Volgende vraag" at bounding box center [487, 238] width 466 height 32
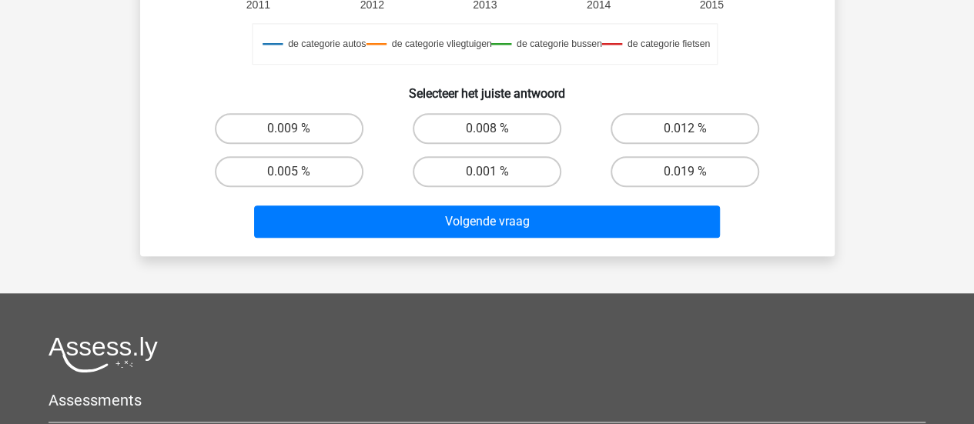
scroll to position [598, 0]
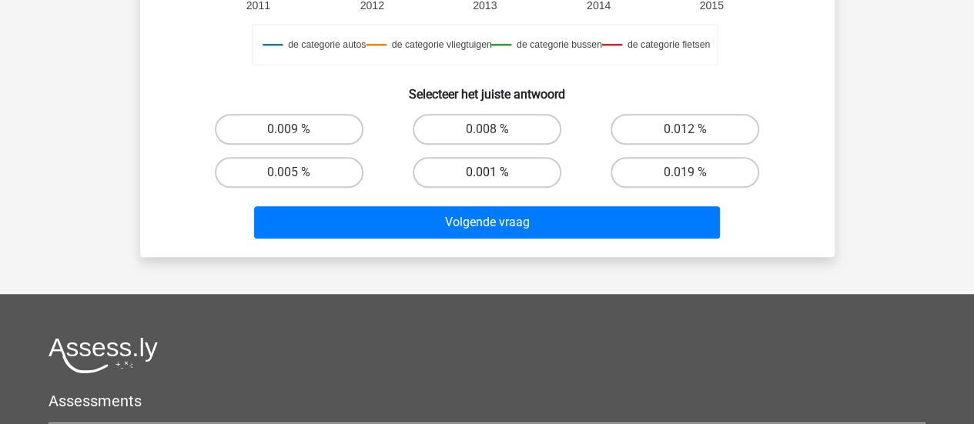
click at [507, 175] on label "0.001 %" at bounding box center [487, 172] width 149 height 31
click at [496, 175] on input "0.001 %" at bounding box center [491, 177] width 10 height 10
radio input "true"
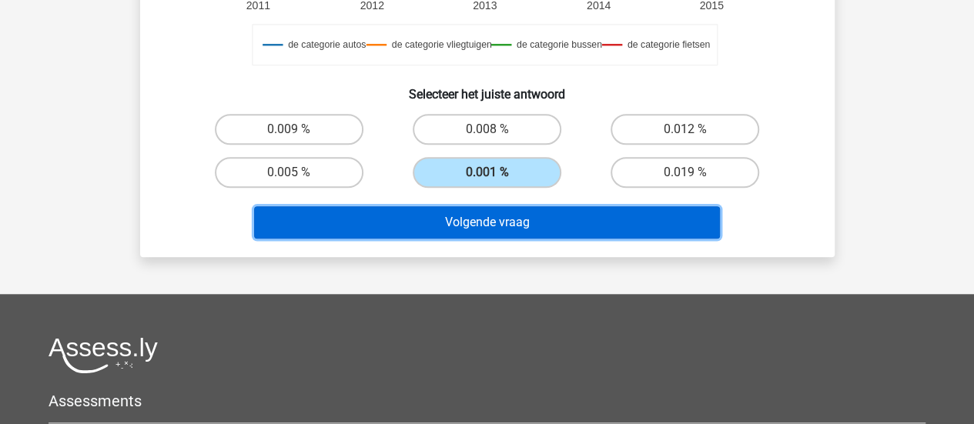
click at [510, 217] on button "Volgende vraag" at bounding box center [487, 222] width 466 height 32
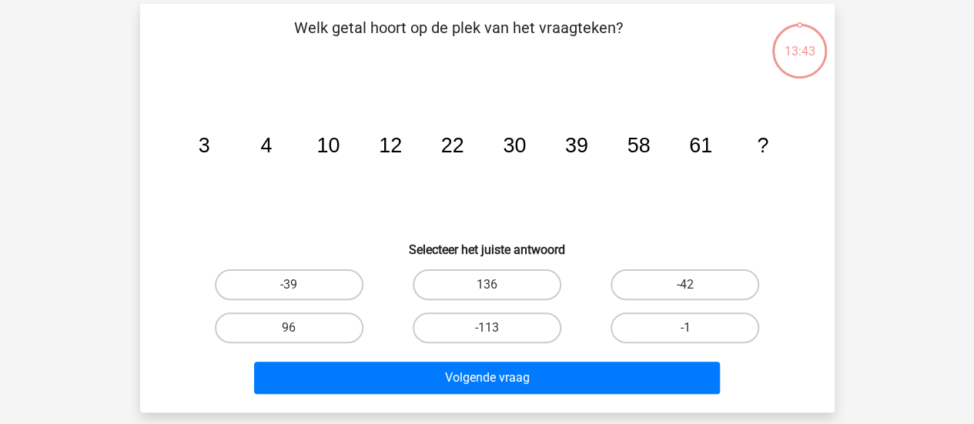
scroll to position [71, 0]
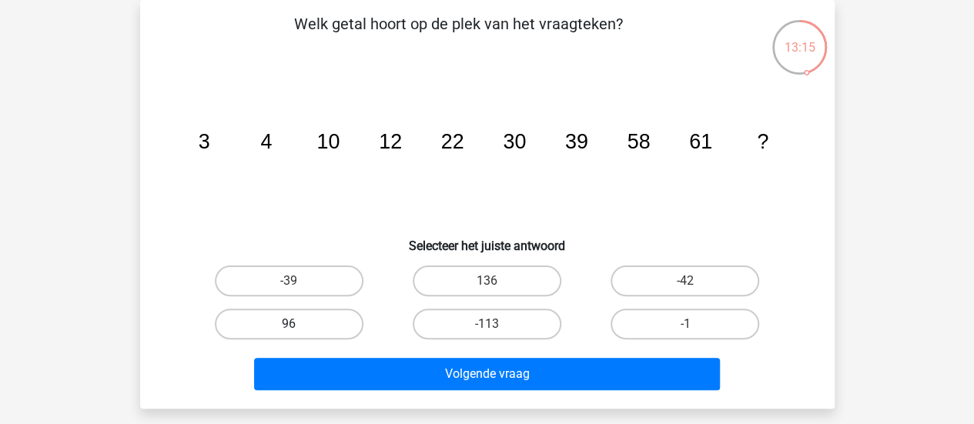
click at [322, 320] on label "96" at bounding box center [289, 324] width 149 height 31
click at [299, 324] on input "96" at bounding box center [294, 329] width 10 height 10
radio input "true"
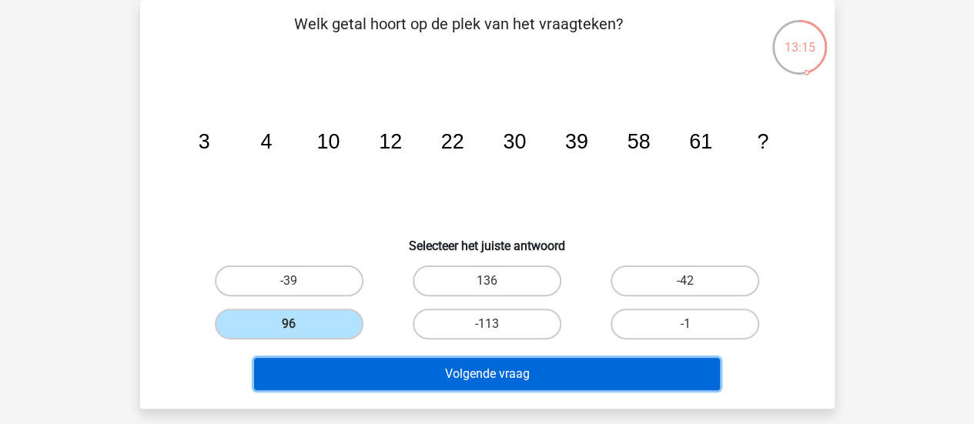
click at [451, 379] on button "Volgende vraag" at bounding box center [487, 374] width 466 height 32
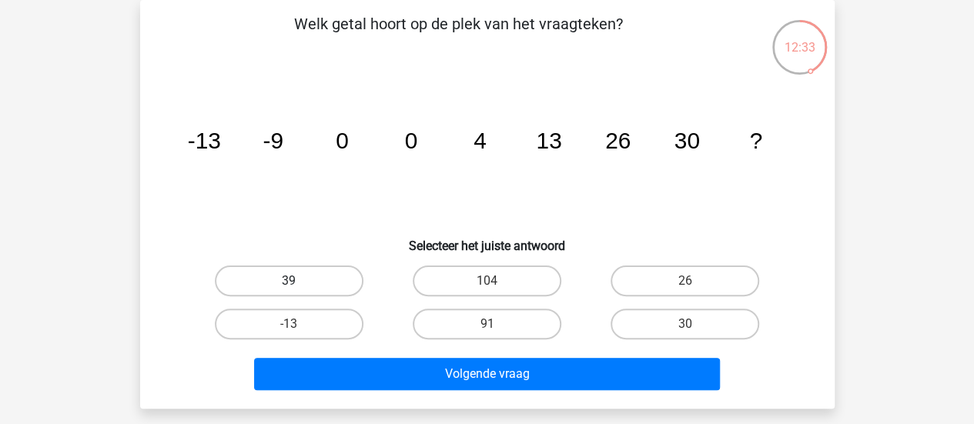
click at [343, 279] on label "39" at bounding box center [289, 281] width 149 height 31
click at [299, 281] on input "39" at bounding box center [294, 286] width 10 height 10
radio input "true"
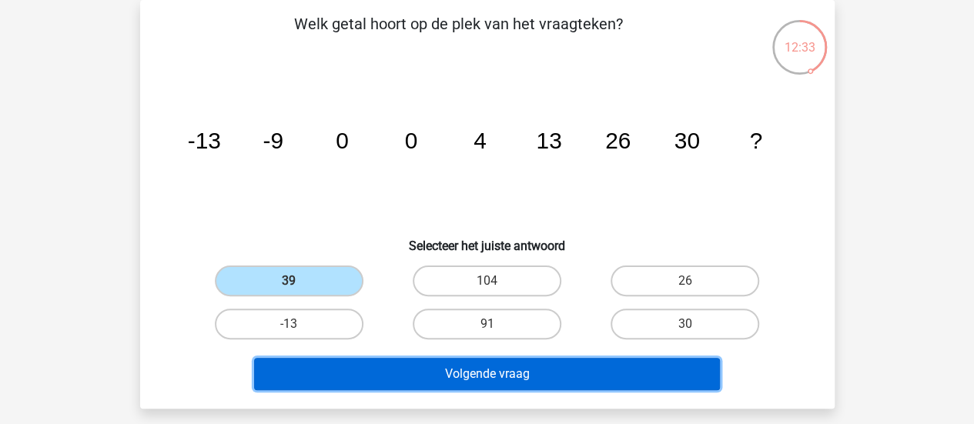
click at [463, 383] on button "Volgende vraag" at bounding box center [487, 374] width 466 height 32
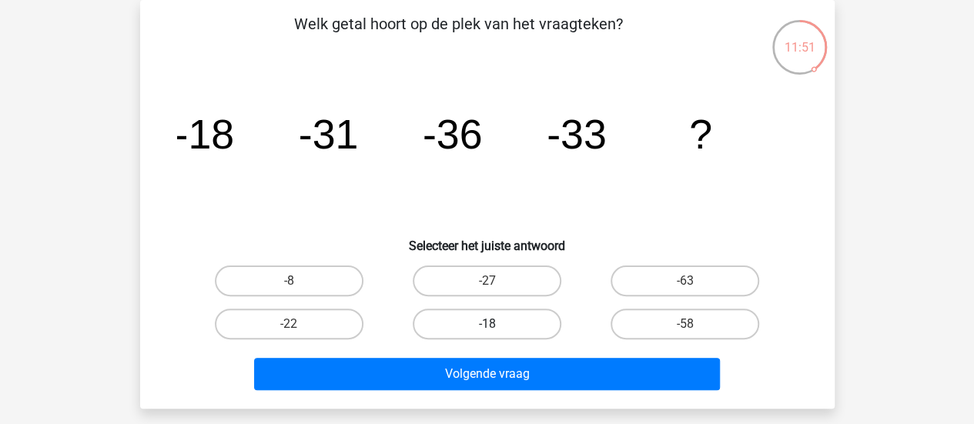
click at [526, 328] on label "-18" at bounding box center [487, 324] width 149 height 31
click at [496, 328] on input "-18" at bounding box center [491, 329] width 10 height 10
radio input "true"
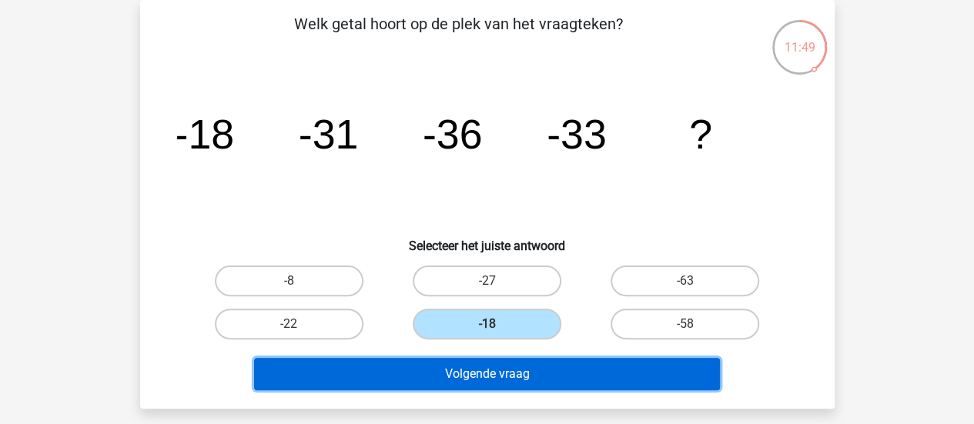
drag, startPoint x: 535, startPoint y: 382, endPoint x: 433, endPoint y: 384, distance: 101.6
click at [433, 384] on button "Volgende vraag" at bounding box center [487, 374] width 466 height 32
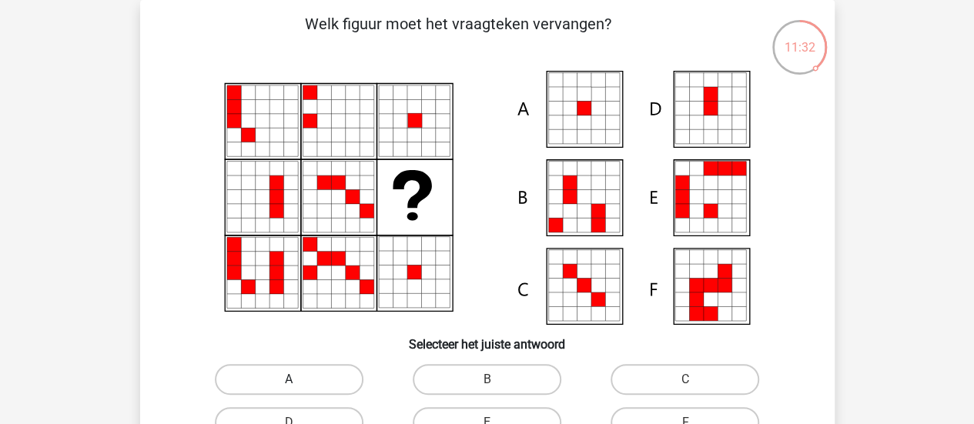
click at [299, 371] on label "A" at bounding box center [289, 379] width 149 height 31
click at [299, 379] on input "A" at bounding box center [294, 384] width 10 height 10
radio input "true"
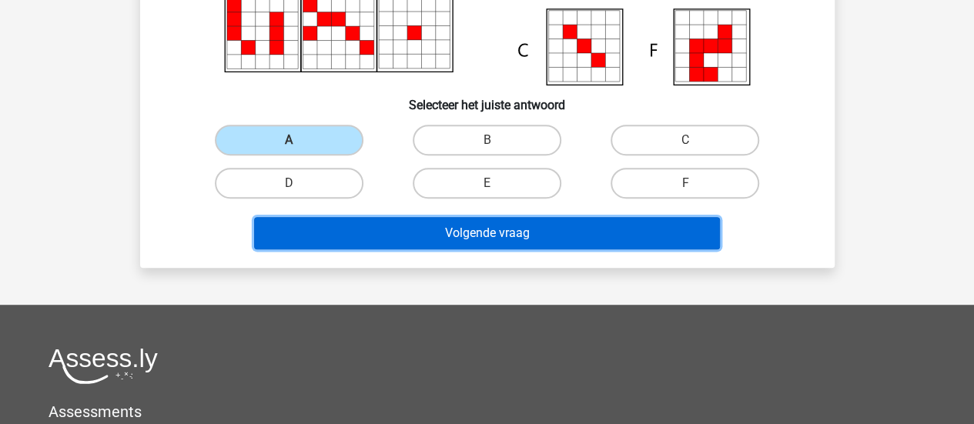
click at [591, 233] on button "Volgende vraag" at bounding box center [487, 233] width 466 height 32
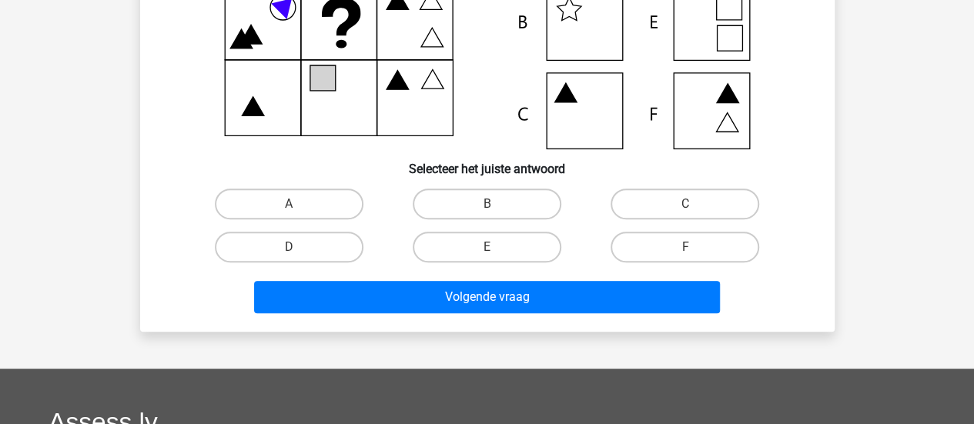
scroll to position [251, 0]
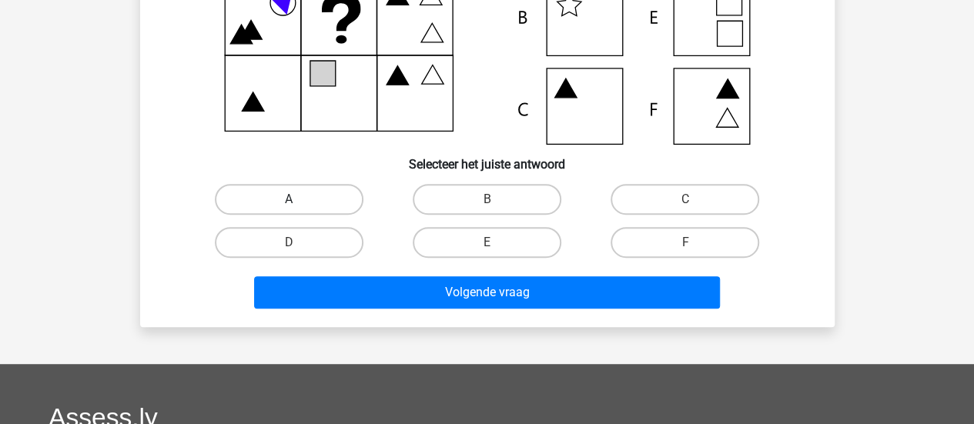
click at [267, 191] on label "A" at bounding box center [289, 199] width 149 height 31
click at [289, 199] on input "A" at bounding box center [294, 204] width 10 height 10
radio input "true"
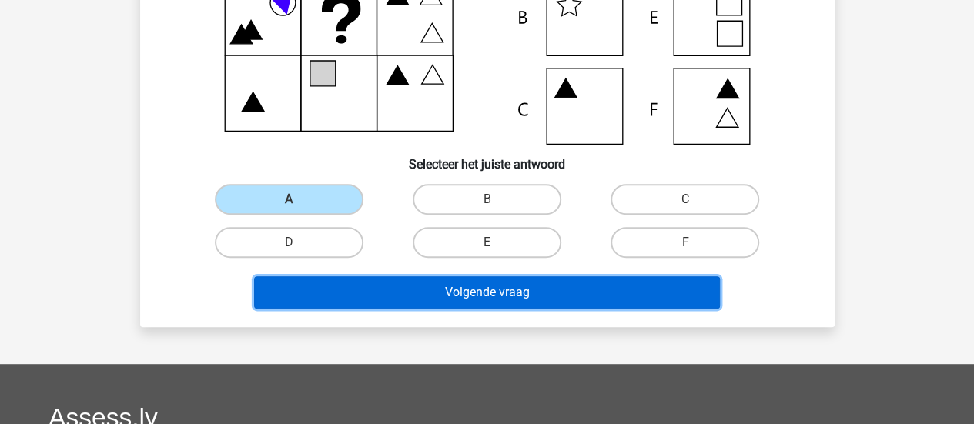
click at [526, 294] on button "Volgende vraag" at bounding box center [487, 292] width 466 height 32
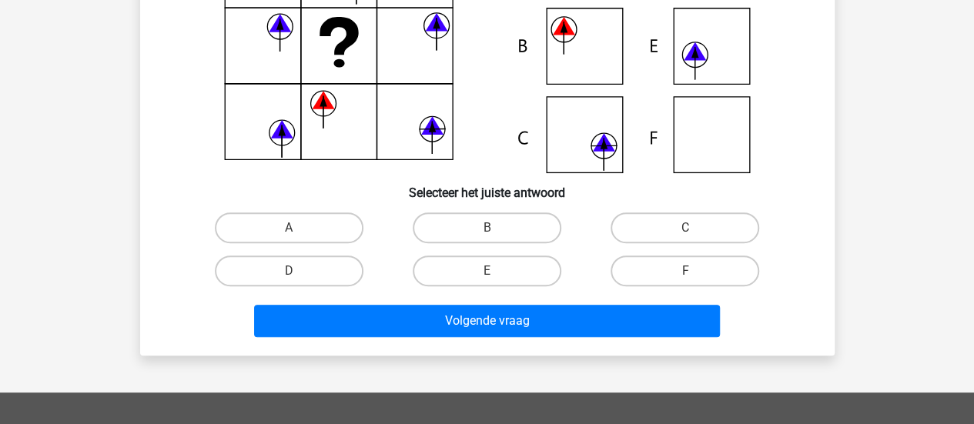
scroll to position [229, 0]
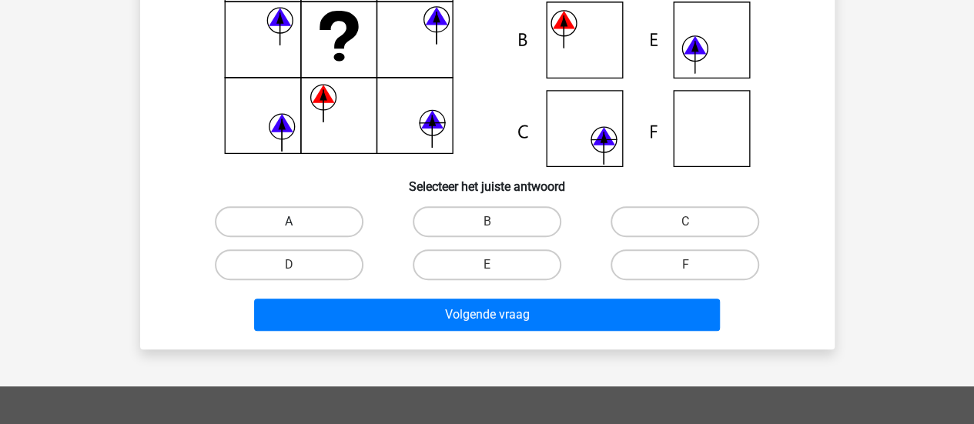
click at [324, 222] on label "A" at bounding box center [289, 221] width 149 height 31
click at [299, 222] on input "A" at bounding box center [294, 227] width 10 height 10
radio input "true"
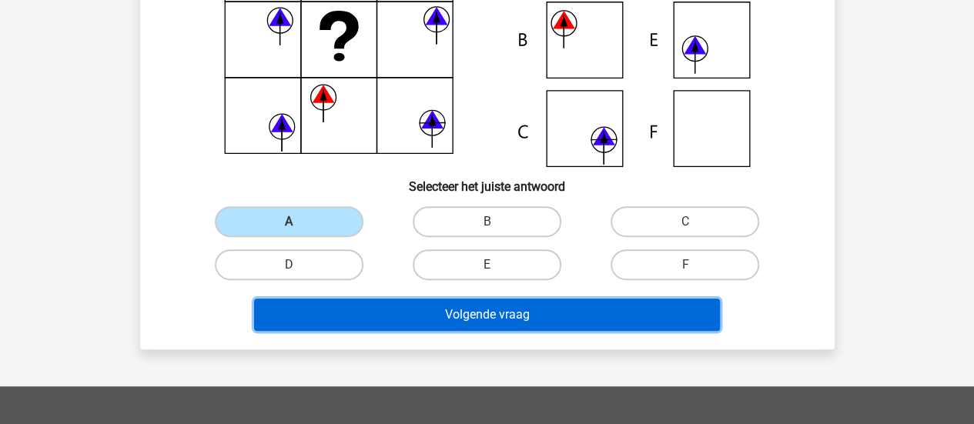
click at [501, 327] on button "Volgende vraag" at bounding box center [487, 315] width 466 height 32
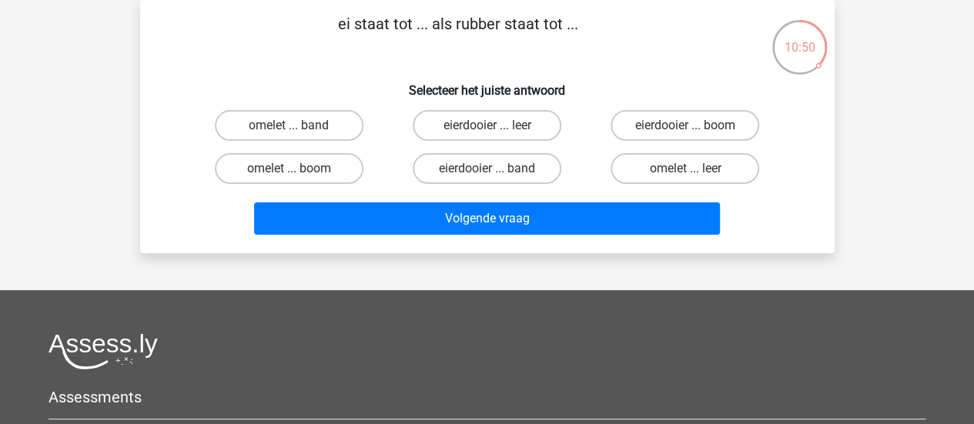
scroll to position [48, 0]
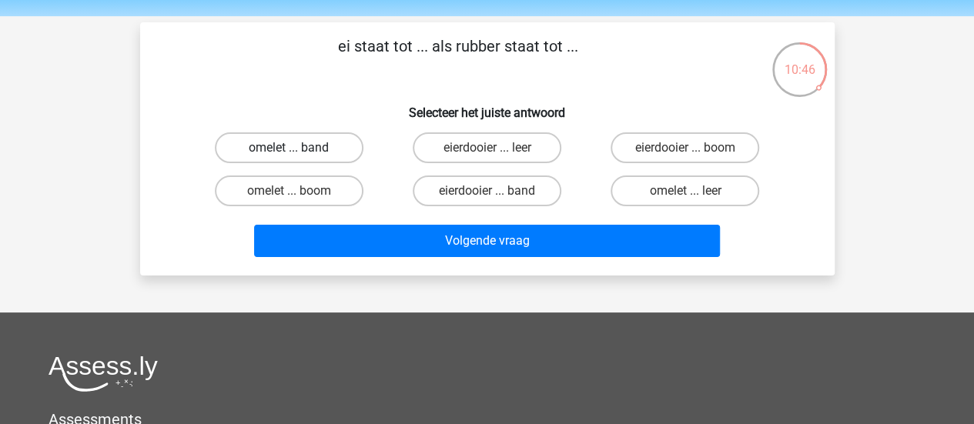
click at [338, 141] on label "omelet ... band" at bounding box center [289, 147] width 149 height 31
click at [299, 148] on input "omelet ... band" at bounding box center [294, 153] width 10 height 10
radio input "true"
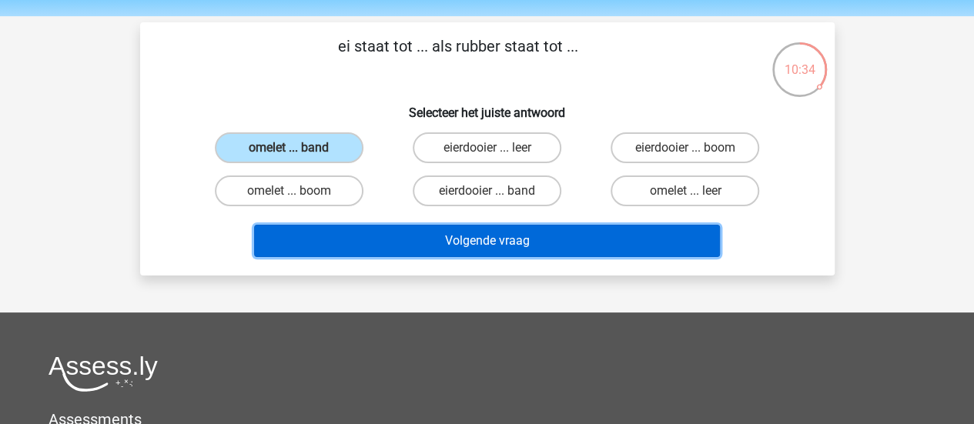
click at [588, 232] on button "Volgende vraag" at bounding box center [487, 241] width 466 height 32
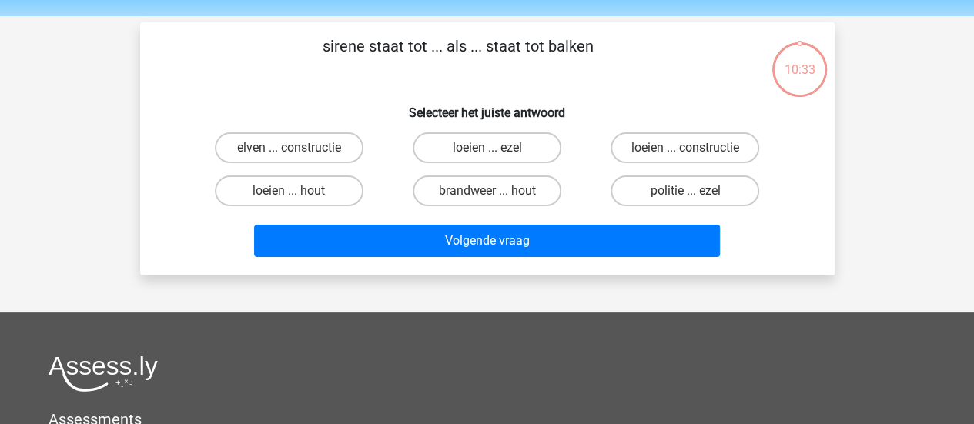
scroll to position [71, 0]
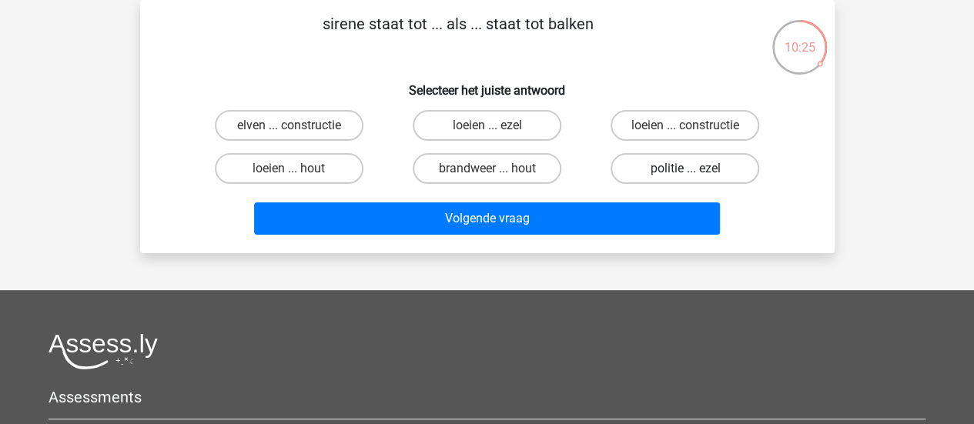
click at [710, 165] on label "politie ... ezel" at bounding box center [684, 168] width 149 height 31
click at [695, 169] on input "politie ... ezel" at bounding box center [690, 174] width 10 height 10
radio input "true"
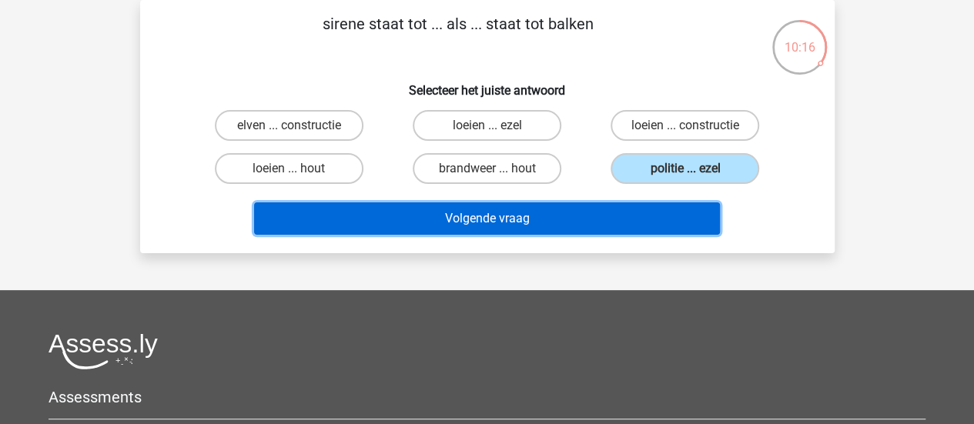
click at [577, 218] on button "Volgende vraag" at bounding box center [487, 218] width 466 height 32
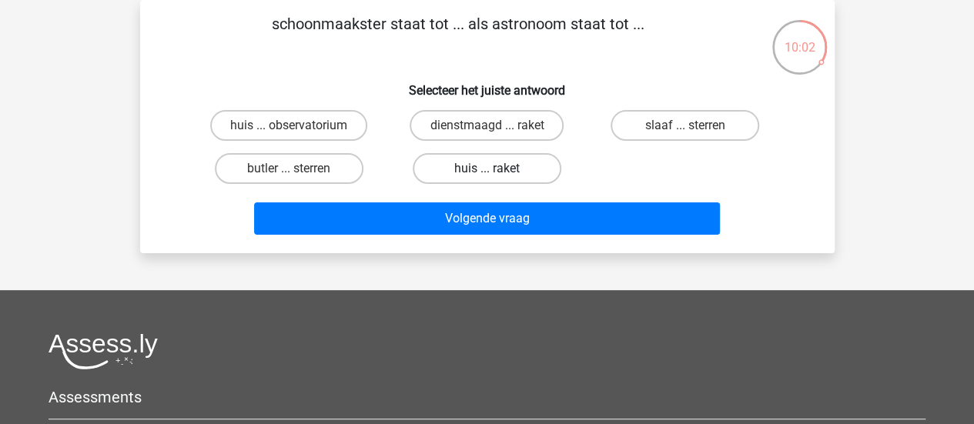
click at [497, 165] on label "huis ... raket" at bounding box center [487, 168] width 149 height 31
click at [496, 169] on input "huis ... raket" at bounding box center [491, 174] width 10 height 10
radio input "true"
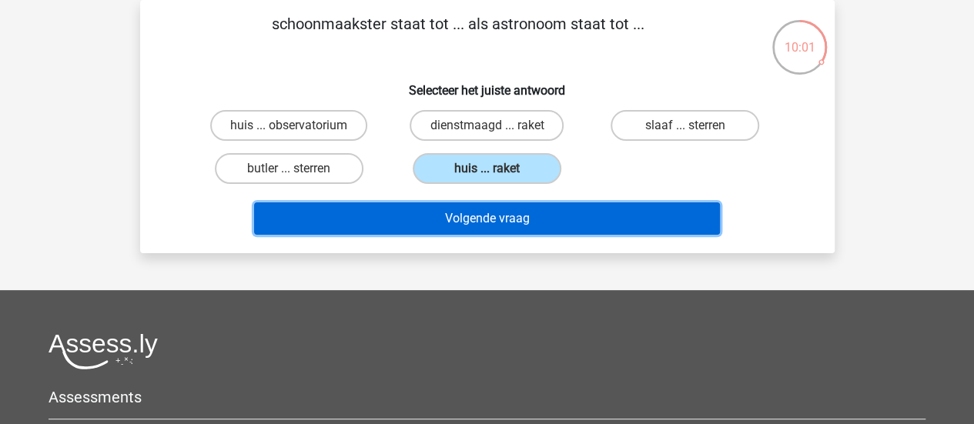
click at [559, 211] on button "Volgende vraag" at bounding box center [487, 218] width 466 height 32
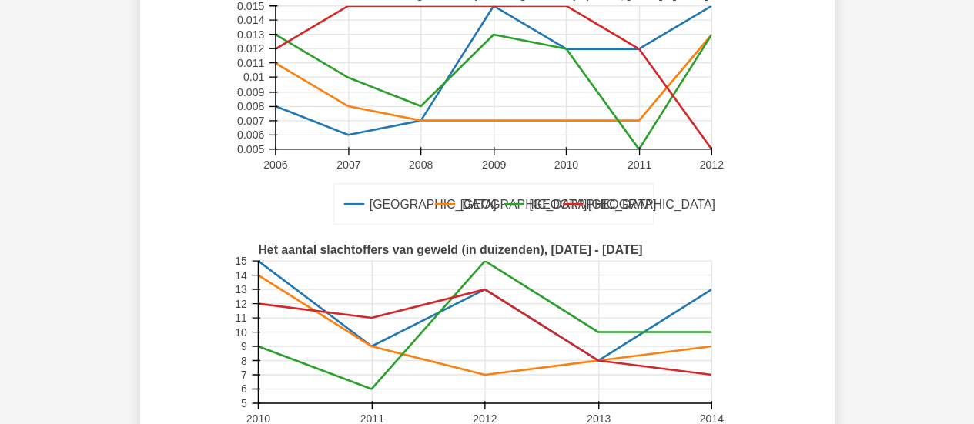
scroll to position [459, 0]
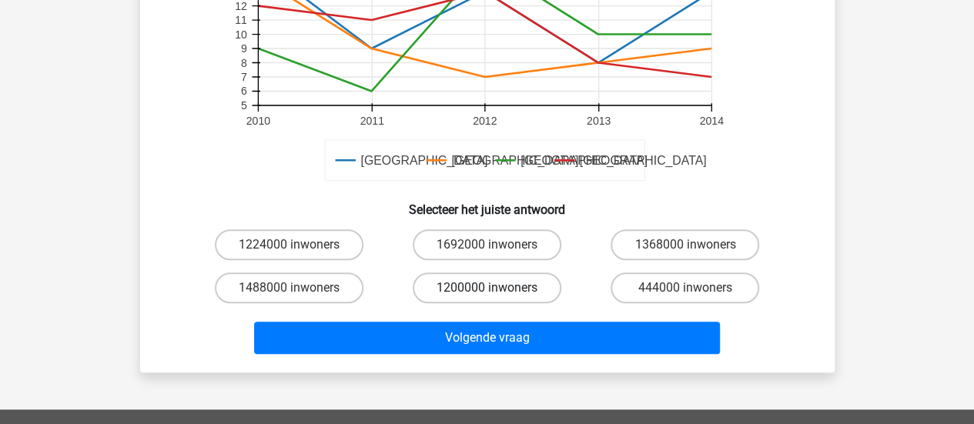
click at [520, 288] on label "1200000 inwoners" at bounding box center [487, 287] width 149 height 31
click at [496, 288] on input "1200000 inwoners" at bounding box center [491, 293] width 10 height 10
radio input "true"
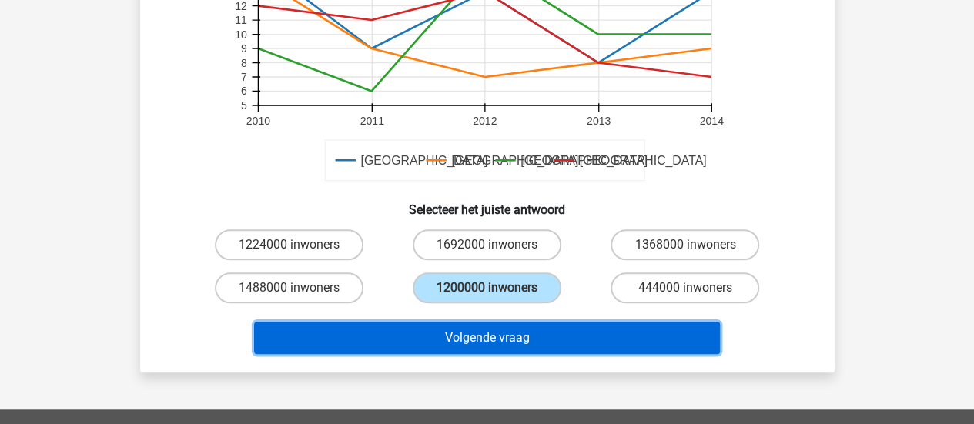
click at [562, 339] on button "Volgende vraag" at bounding box center [487, 338] width 466 height 32
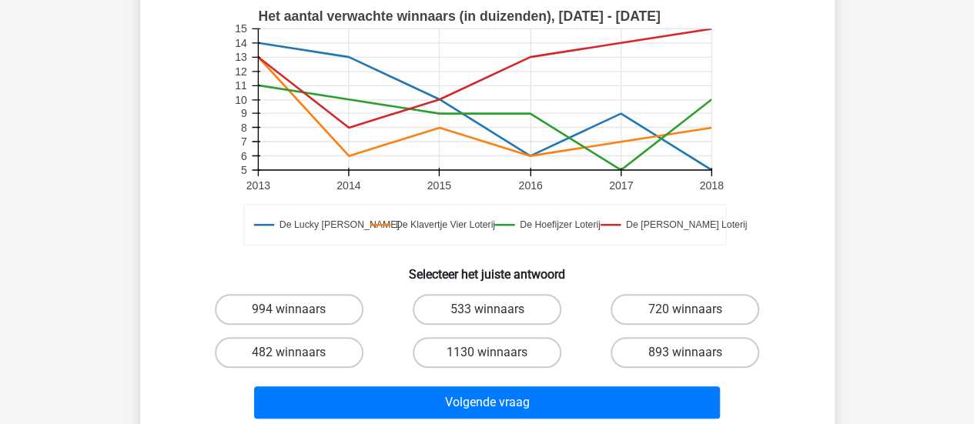
scroll to position [446, 0]
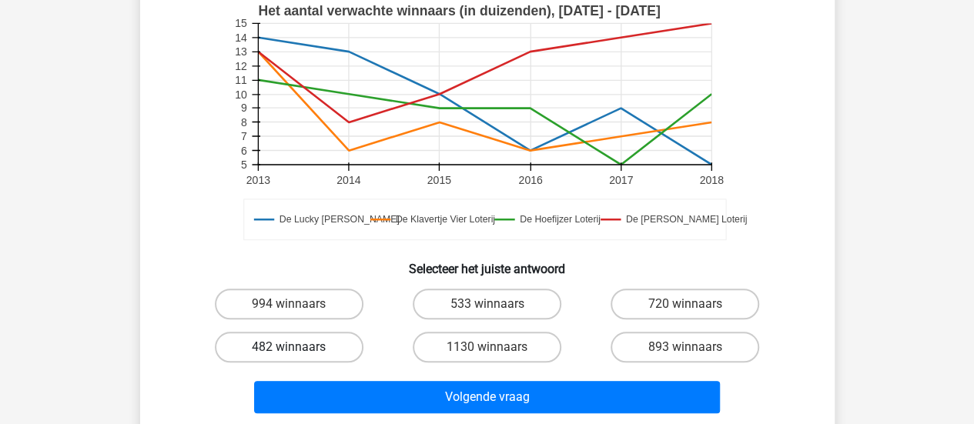
click at [315, 346] on label "482 winnaars" at bounding box center [289, 347] width 149 height 31
click at [299, 347] on input "482 winnaars" at bounding box center [294, 352] width 10 height 10
radio input "true"
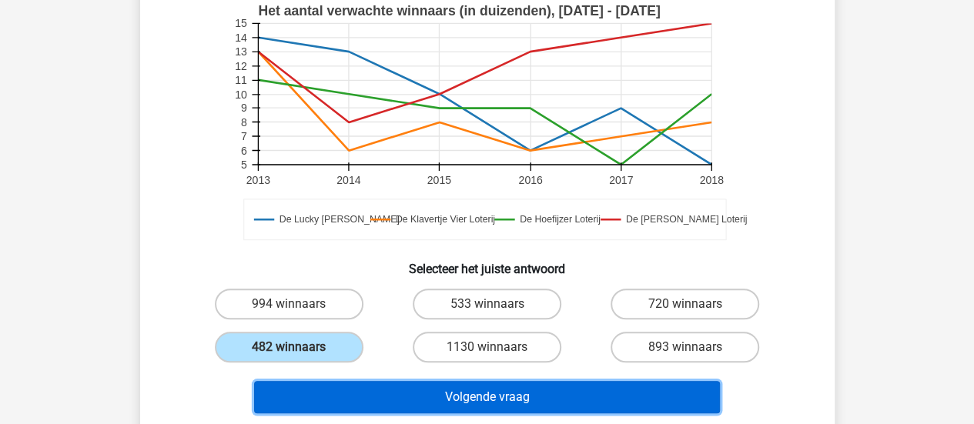
click at [523, 398] on button "Volgende vraag" at bounding box center [487, 397] width 466 height 32
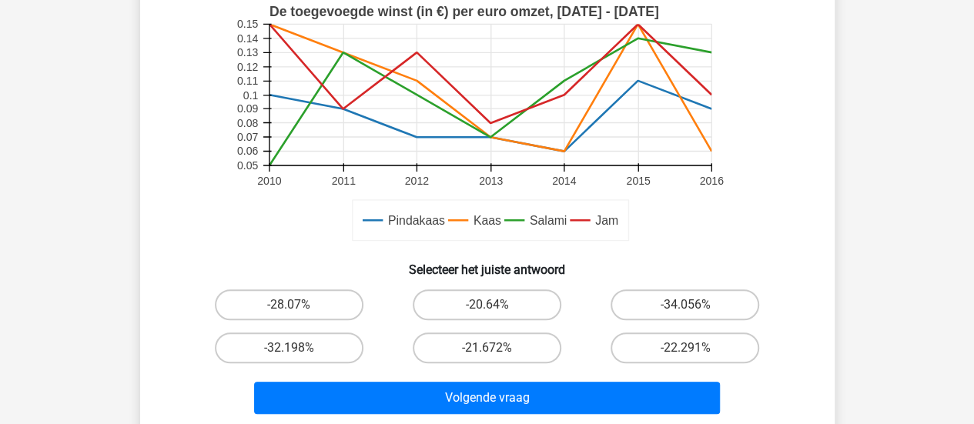
scroll to position [513, 0]
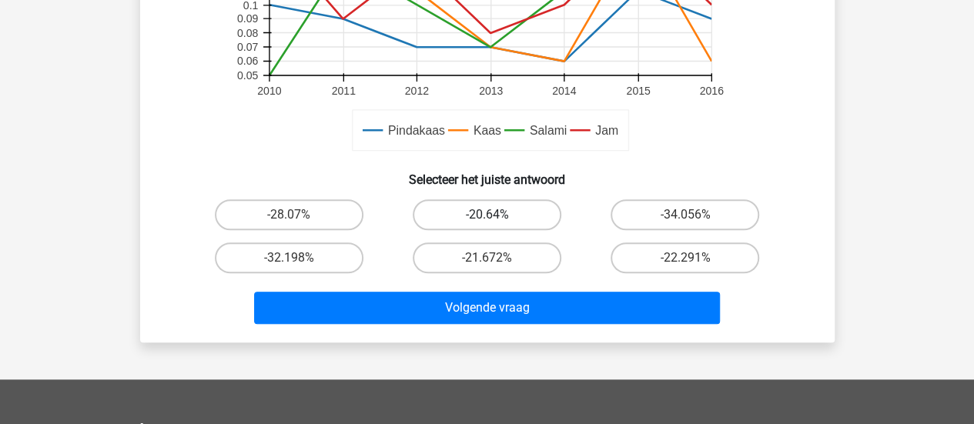
click at [503, 213] on label "-20.64%" at bounding box center [487, 214] width 149 height 31
click at [496, 215] on input "-20.64%" at bounding box center [491, 220] width 10 height 10
radio input "true"
click at [323, 249] on label "-32.198%" at bounding box center [289, 257] width 149 height 31
click at [299, 258] on input "-32.198%" at bounding box center [294, 263] width 10 height 10
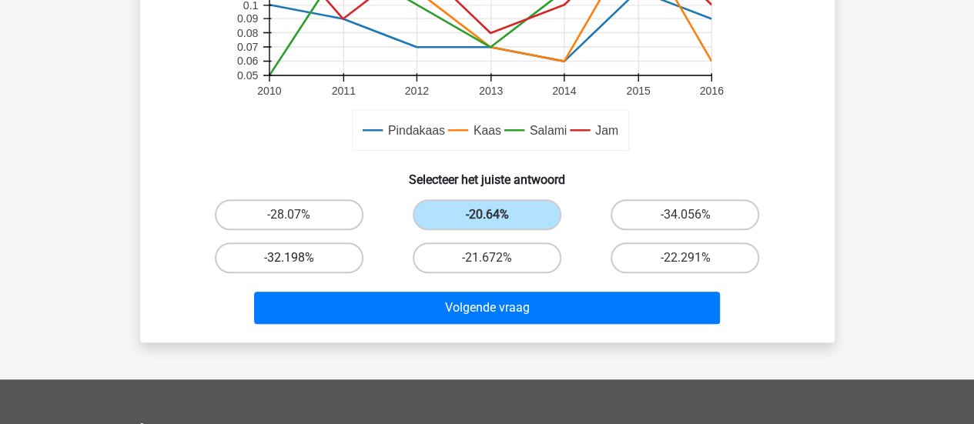
radio input "true"
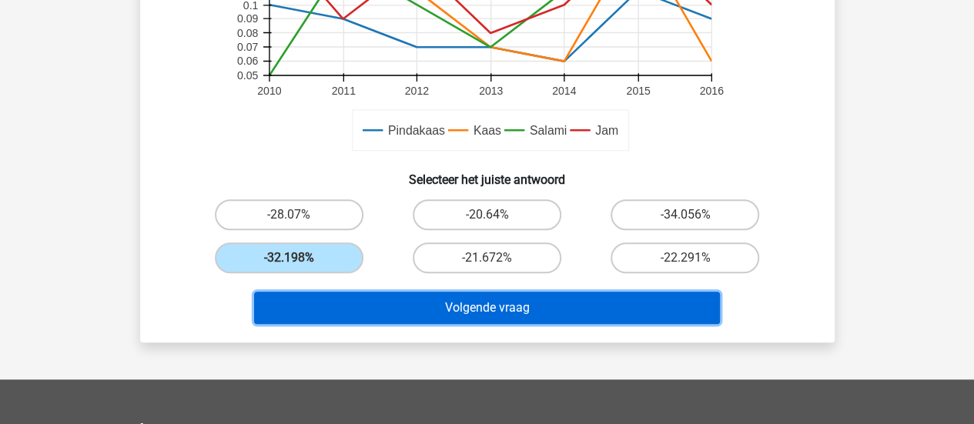
click at [530, 309] on button "Volgende vraag" at bounding box center [487, 308] width 466 height 32
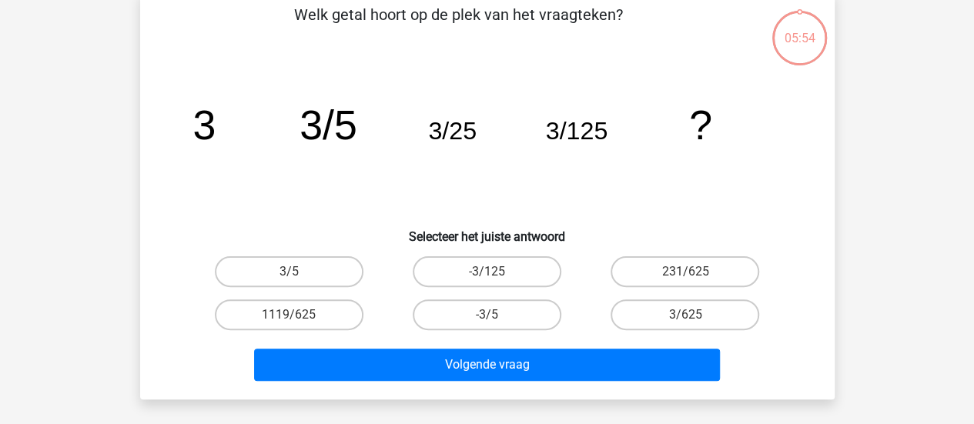
scroll to position [71, 0]
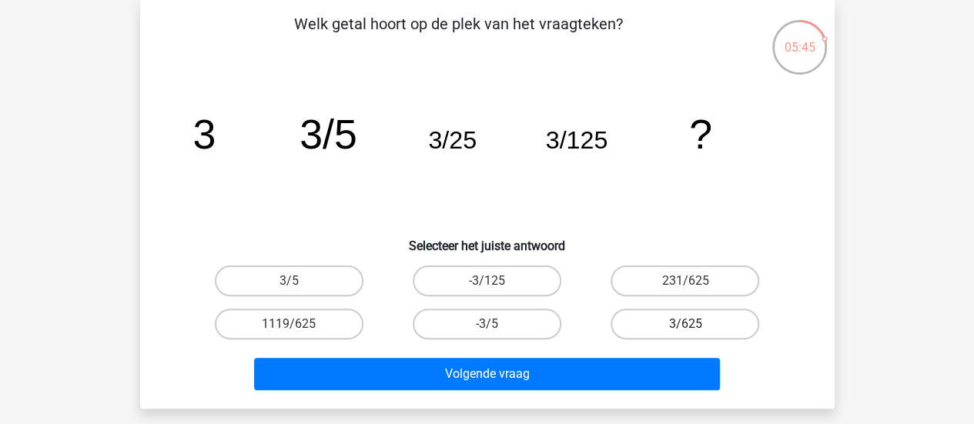
click at [698, 331] on label "3/625" at bounding box center [684, 324] width 149 height 31
click at [695, 331] on input "3/625" at bounding box center [690, 329] width 10 height 10
radio input "true"
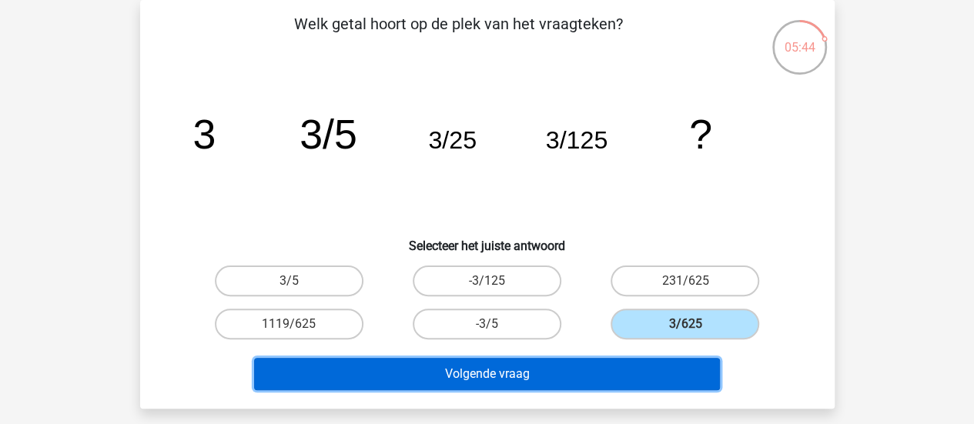
click at [566, 389] on button "Volgende vraag" at bounding box center [487, 374] width 466 height 32
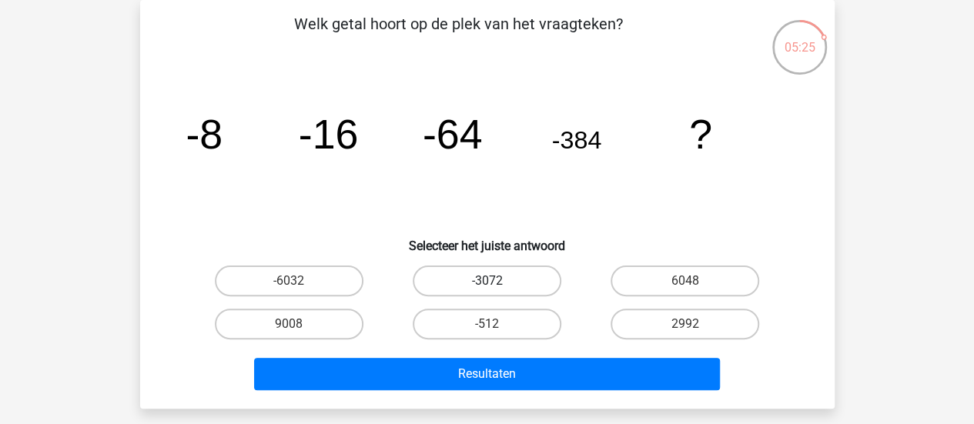
click at [482, 275] on label "-3072" at bounding box center [487, 281] width 149 height 31
click at [486, 281] on input "-3072" at bounding box center [491, 286] width 10 height 10
radio input "true"
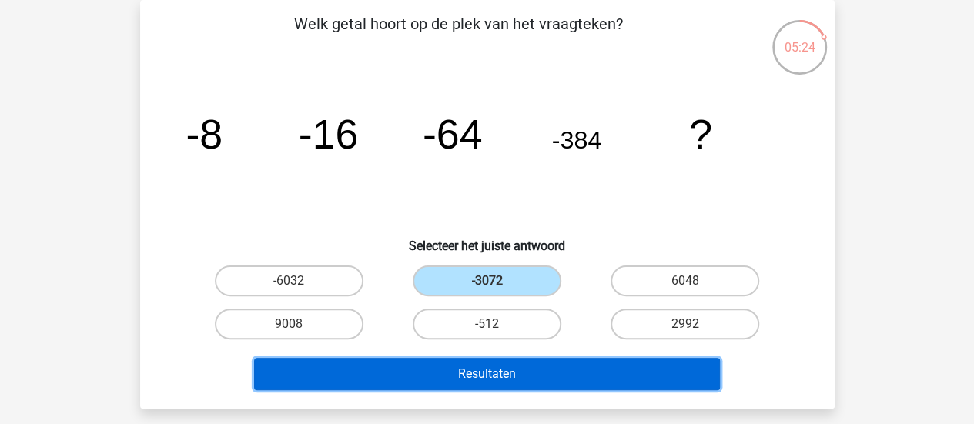
click at [536, 375] on button "Resultaten" at bounding box center [487, 374] width 466 height 32
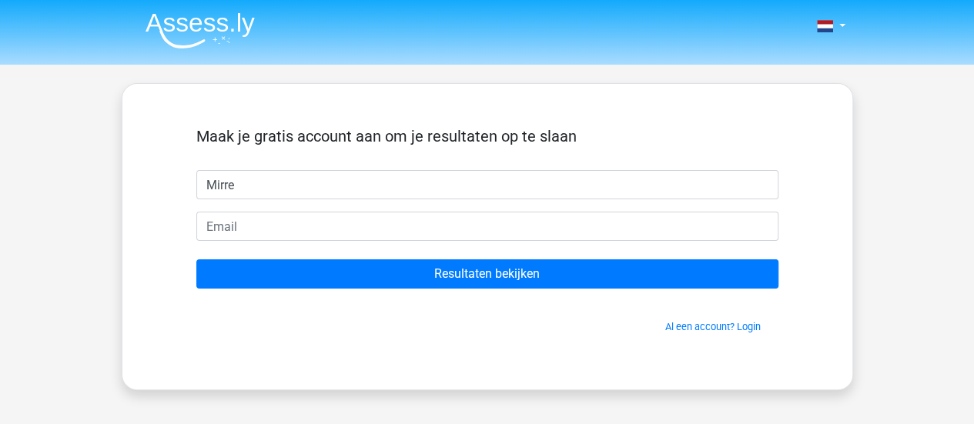
type input "Mirre"
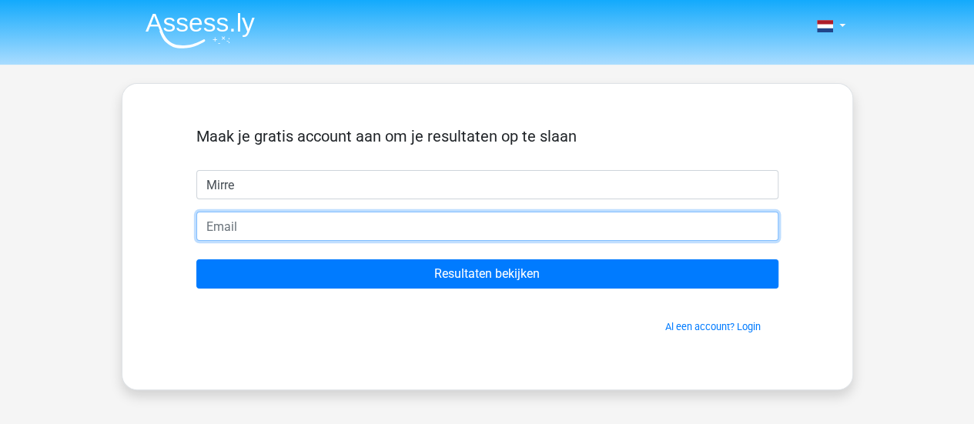
click at [508, 213] on input "email" at bounding box center [487, 226] width 582 height 29
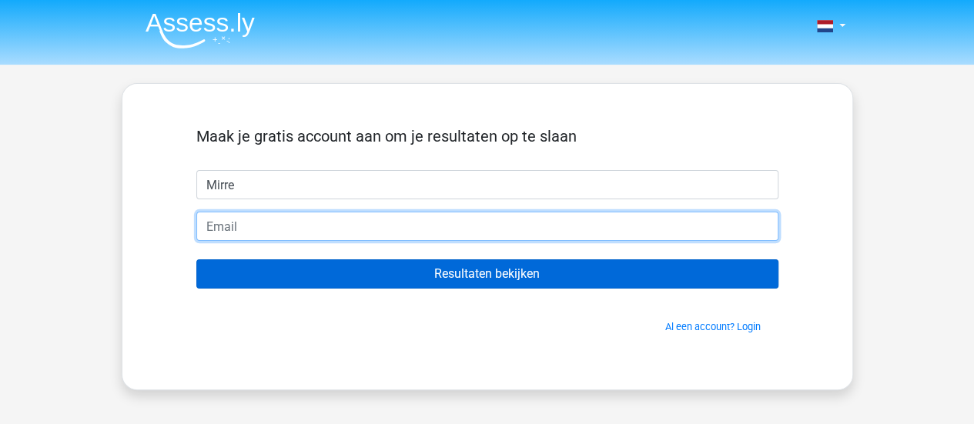
type input "[EMAIL_ADDRESS][PERSON_NAME][DOMAIN_NAME]"
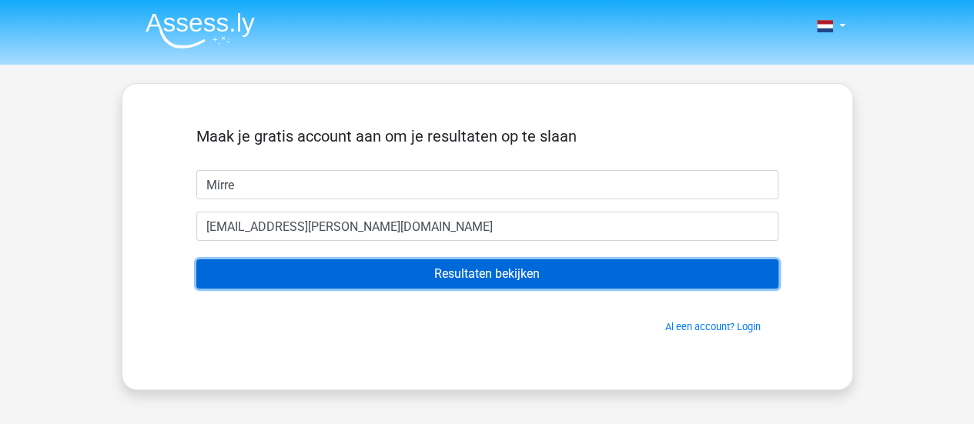
click at [383, 279] on input "Resultaten bekijken" at bounding box center [487, 273] width 582 height 29
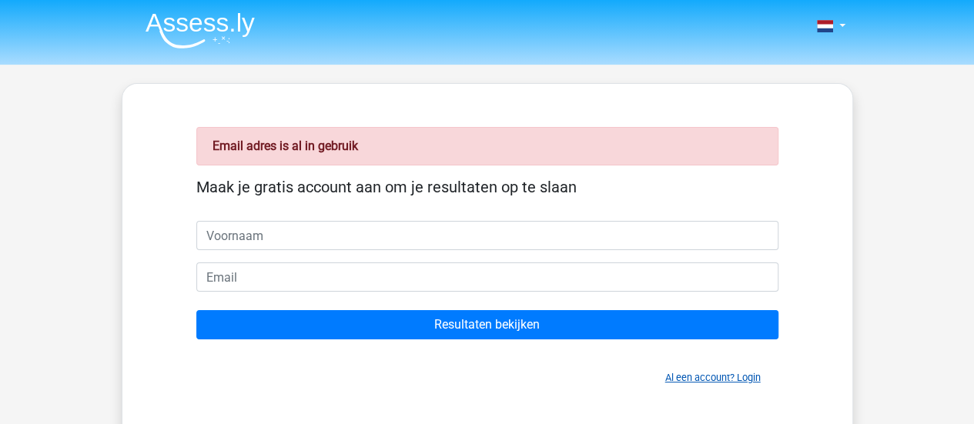
click at [717, 377] on link "Al een account? Login" at bounding box center [712, 378] width 95 height 12
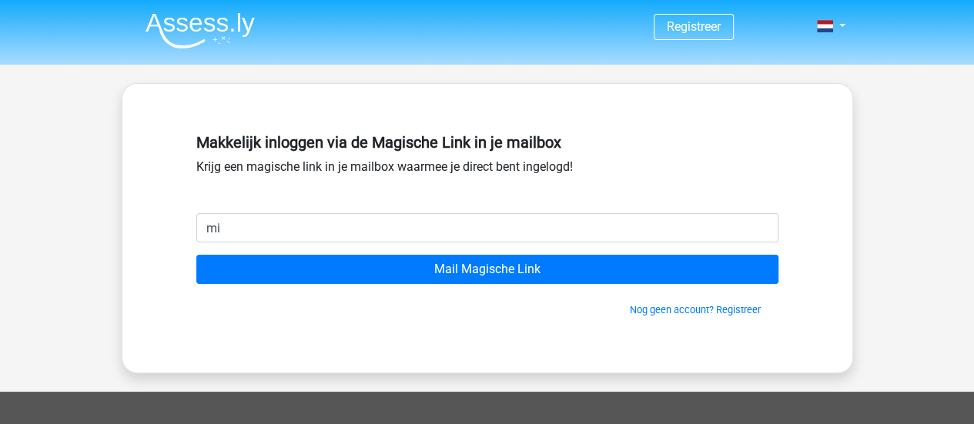
type input "mirre.schager@gmail.com"
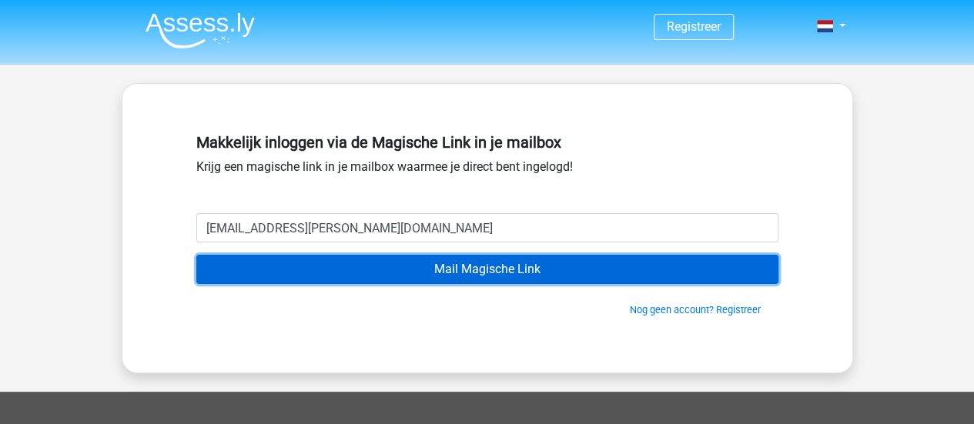
click at [426, 279] on input "Mail Magische Link" at bounding box center [487, 269] width 582 height 29
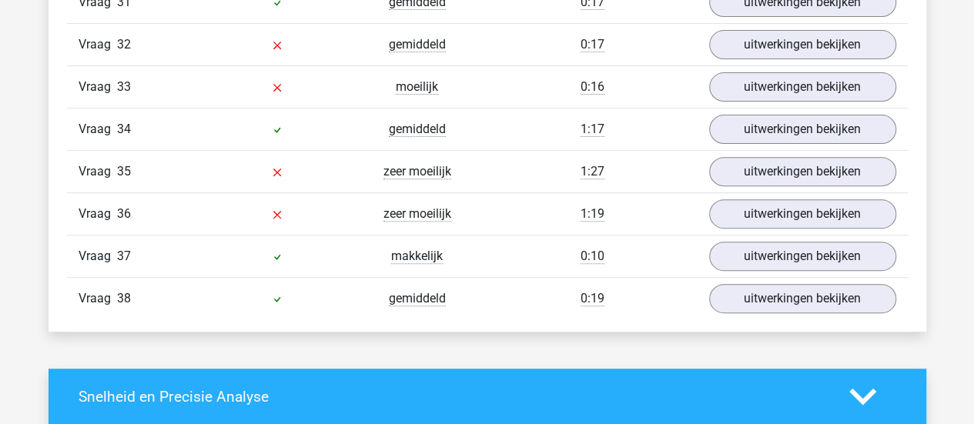
scroll to position [3145, 0]
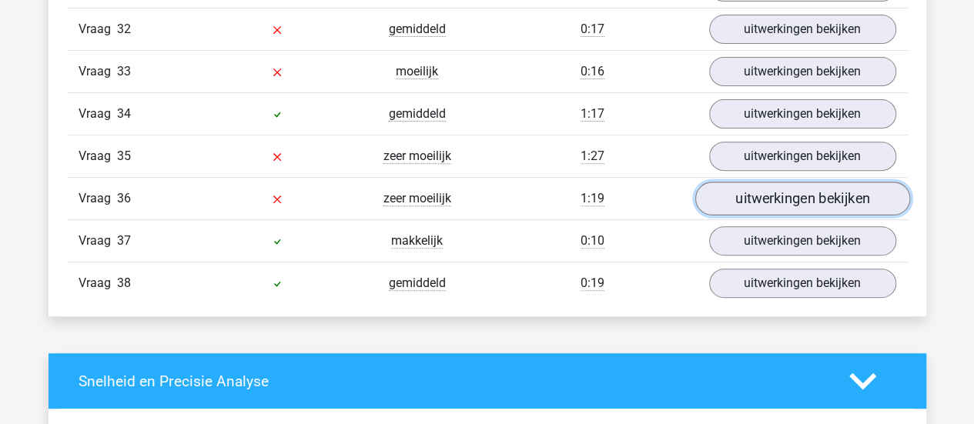
click at [806, 182] on link "uitwerkingen bekijken" at bounding box center [801, 199] width 215 height 34
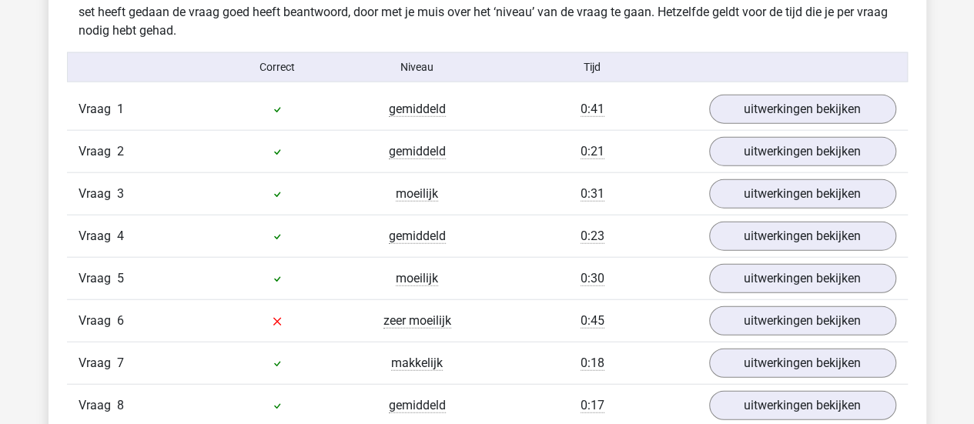
scroll to position [1752, 0]
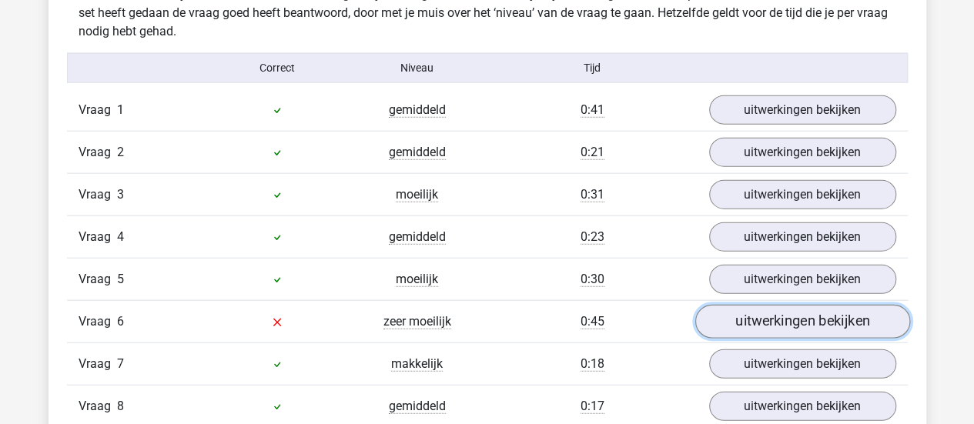
click at [833, 313] on link "uitwerkingen bekijken" at bounding box center [801, 322] width 215 height 34
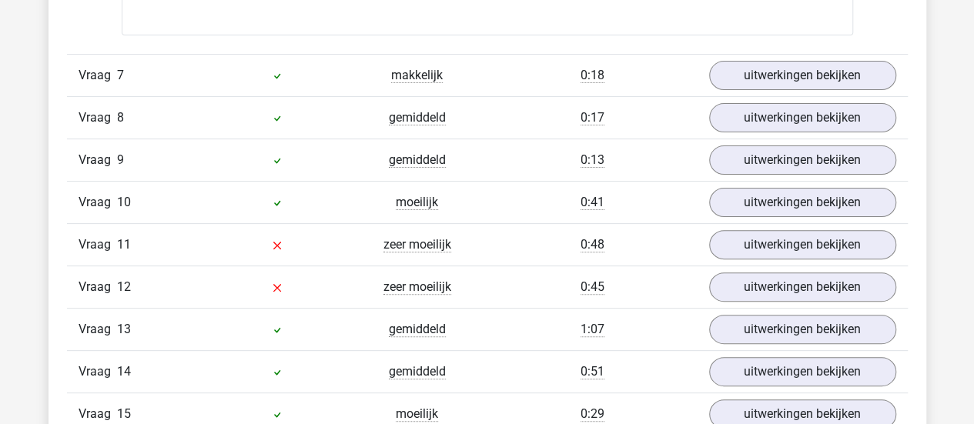
scroll to position [3063, 0]
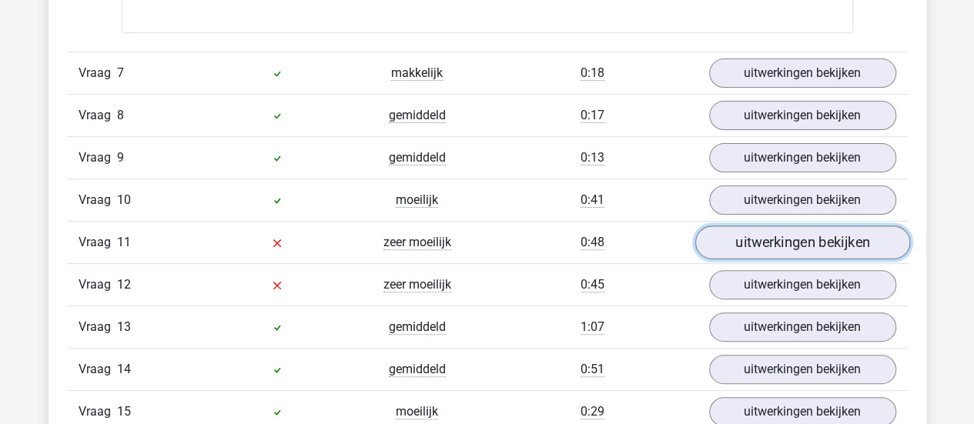
click at [747, 235] on link "uitwerkingen bekijken" at bounding box center [801, 243] width 215 height 34
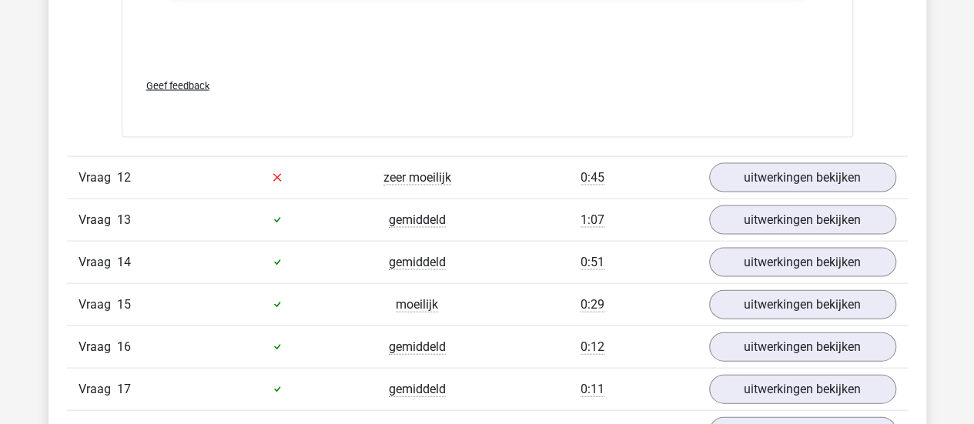
scroll to position [4468, 0]
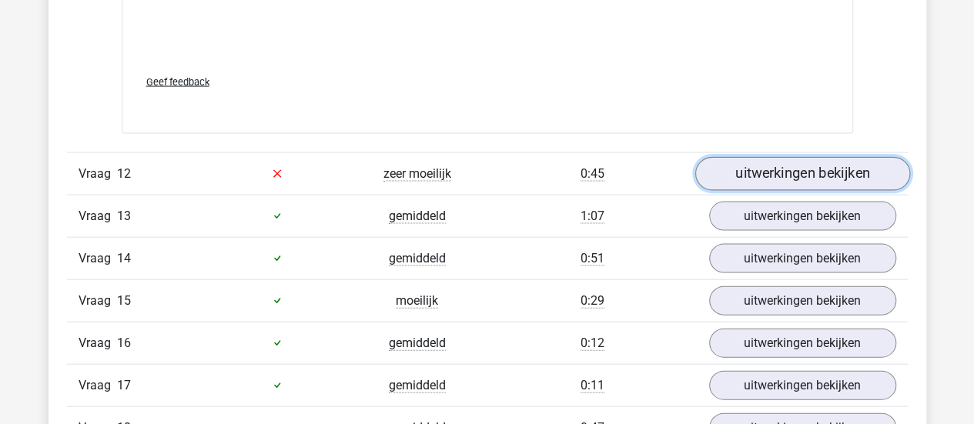
click at [750, 157] on link "uitwerkingen bekijken" at bounding box center [801, 174] width 215 height 34
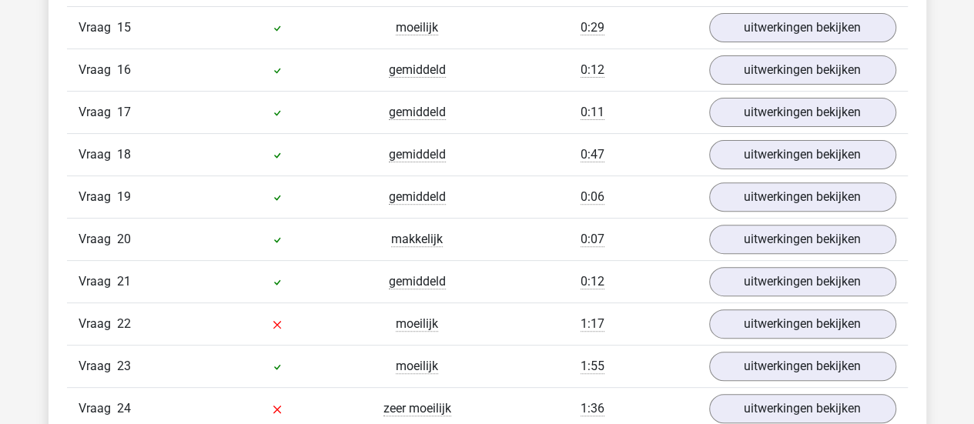
scroll to position [6092, 0]
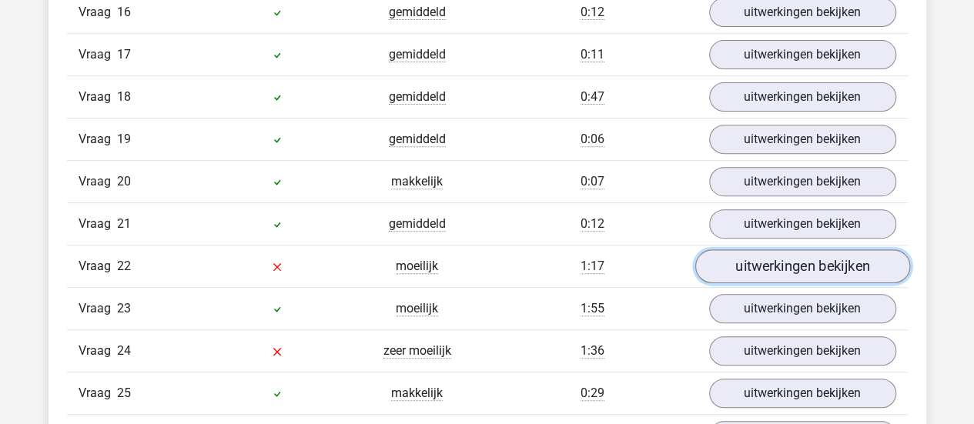
click at [793, 253] on link "uitwerkingen bekijken" at bounding box center [801, 266] width 215 height 34
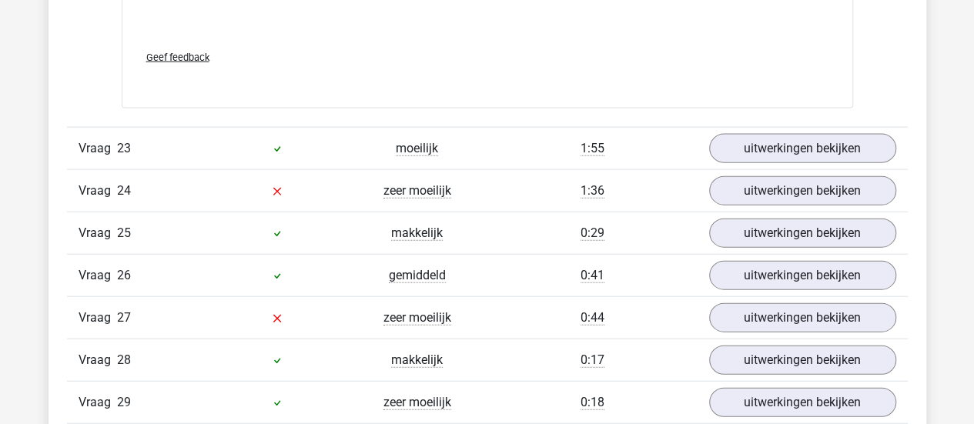
scroll to position [7538, 0]
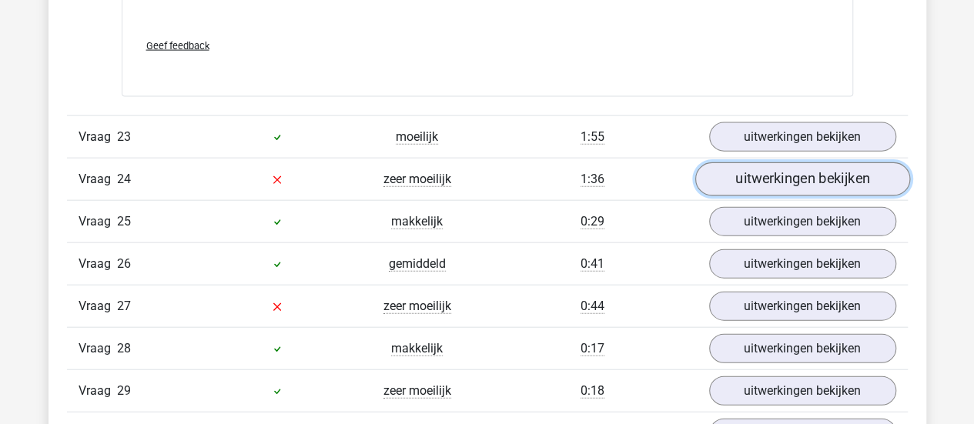
click at [733, 163] on link "uitwerkingen bekijken" at bounding box center [801, 179] width 215 height 34
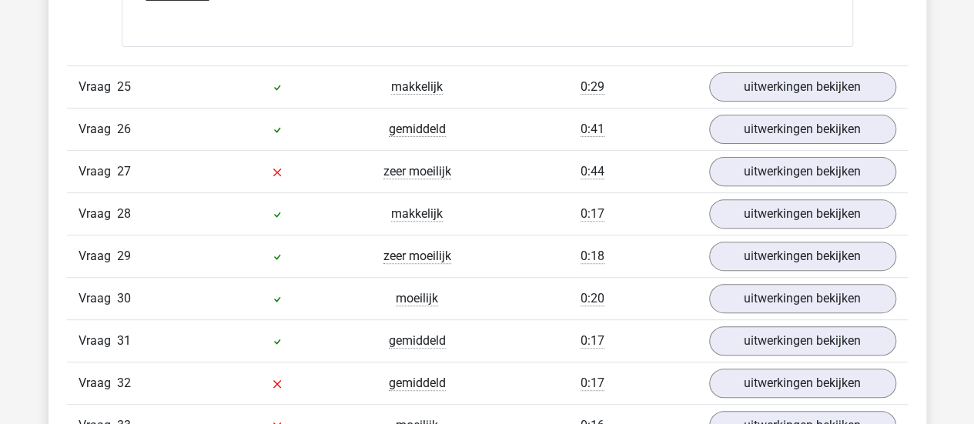
scroll to position [8967, 0]
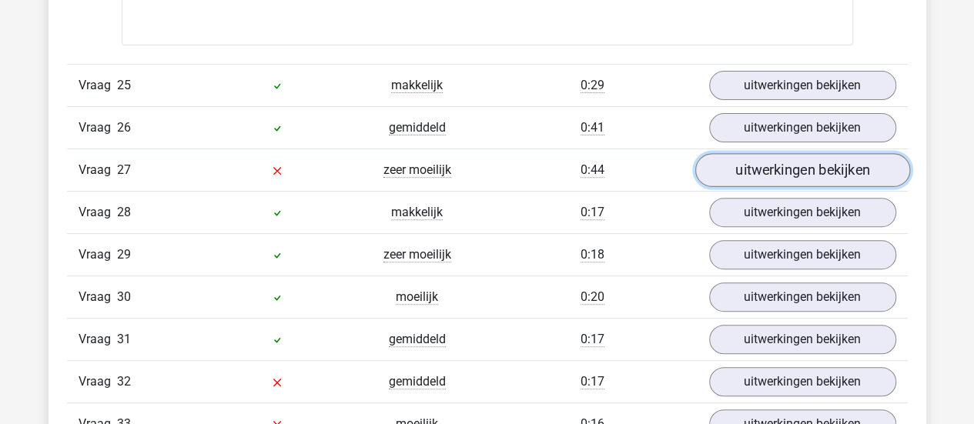
click at [790, 155] on link "uitwerkingen bekijken" at bounding box center [801, 170] width 215 height 34
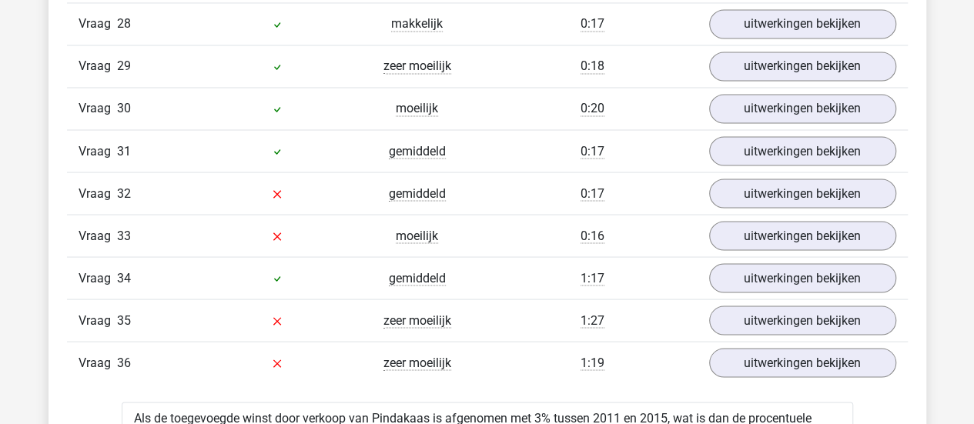
scroll to position [10070, 0]
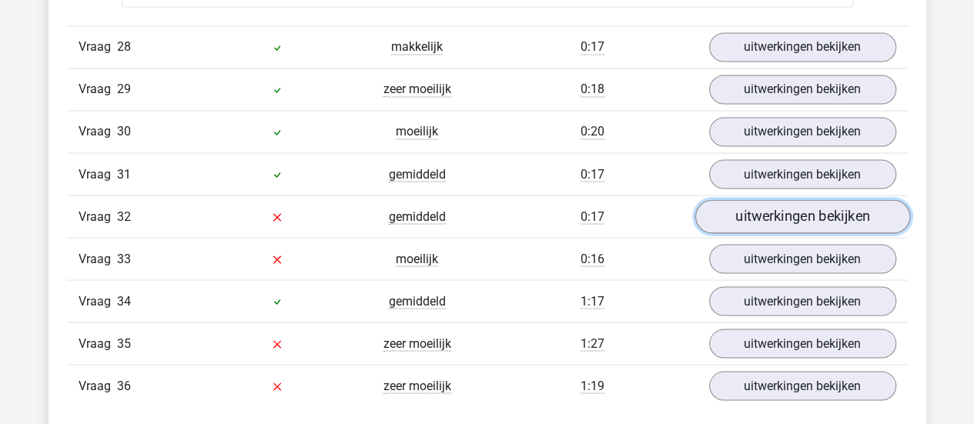
click at [740, 199] on link "uitwerkingen bekijken" at bounding box center [801, 216] width 215 height 34
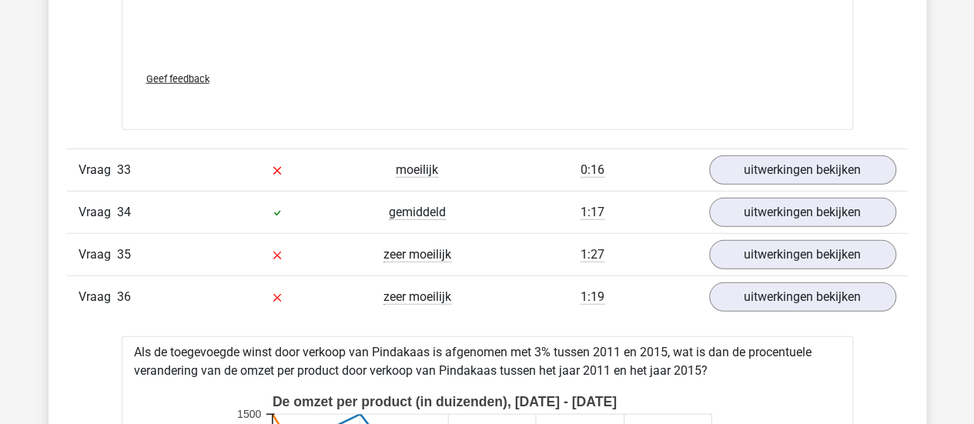
scroll to position [10929, 0]
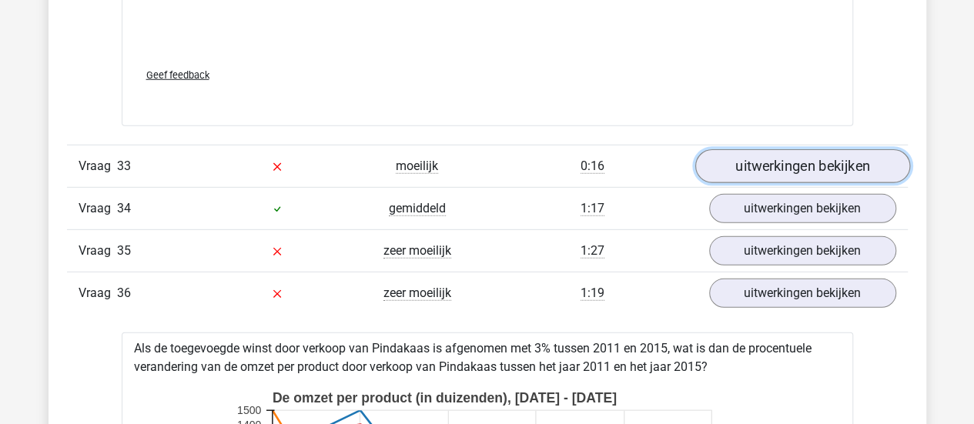
click at [745, 149] on link "uitwerkingen bekijken" at bounding box center [801, 166] width 215 height 34
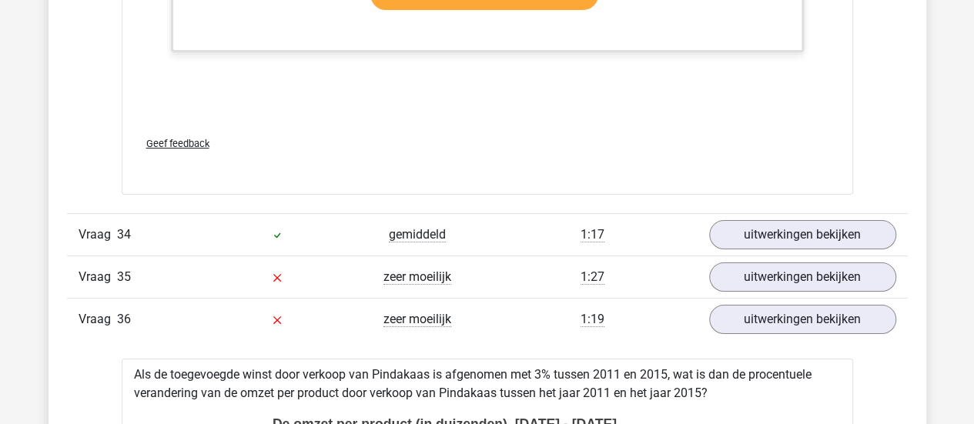
scroll to position [11652, 0]
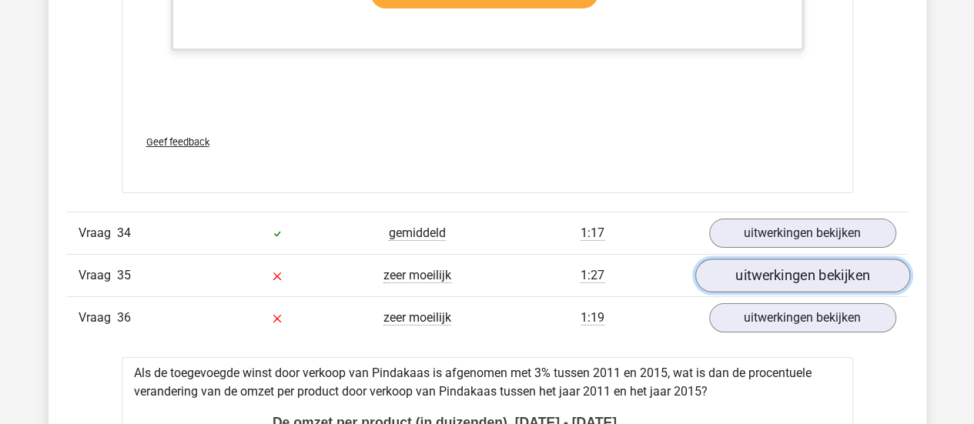
click at [745, 259] on link "uitwerkingen bekijken" at bounding box center [801, 276] width 215 height 34
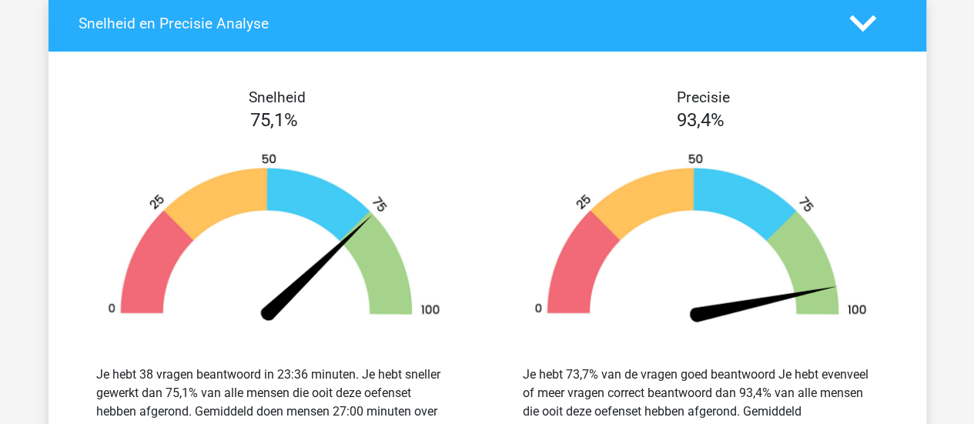
scroll to position [14733, 0]
